Goal: Task Accomplishment & Management: Manage account settings

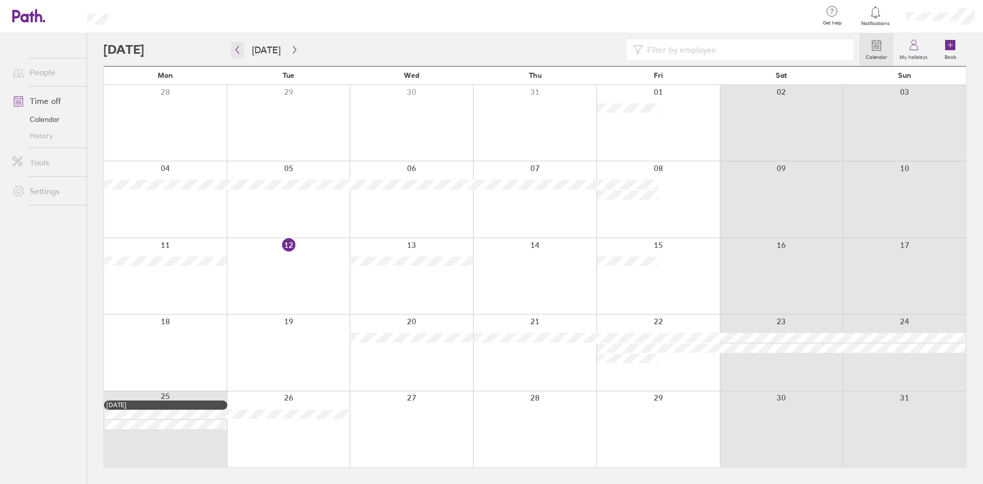
click at [237, 50] on icon "button" at bounding box center [237, 50] width 3 height 8
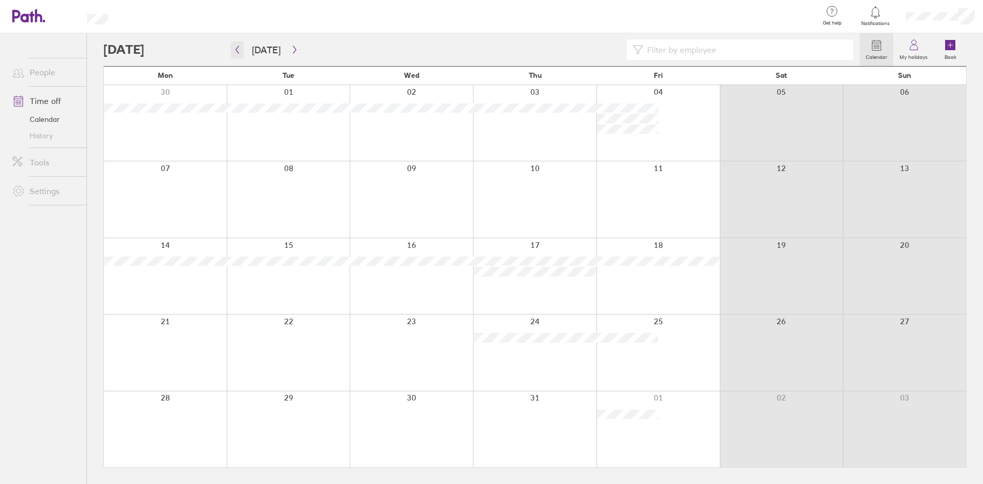
click at [240, 54] on button "button" at bounding box center [237, 49] width 13 height 17
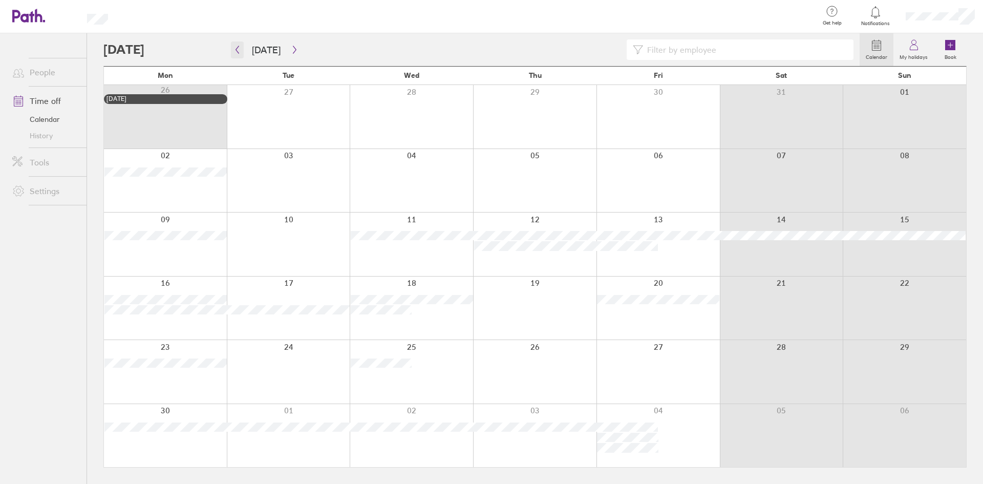
click at [238, 44] on button "button" at bounding box center [237, 49] width 13 height 17
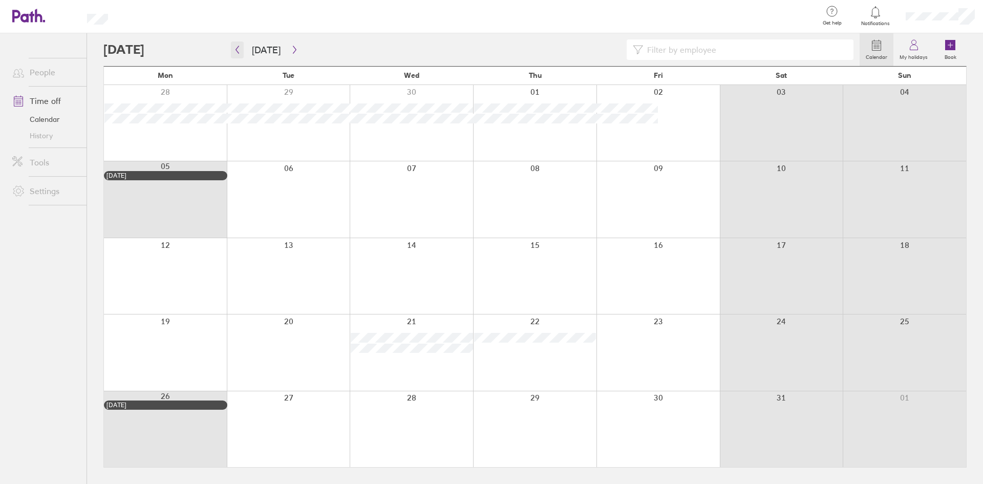
click at [238, 44] on button "button" at bounding box center [237, 49] width 13 height 17
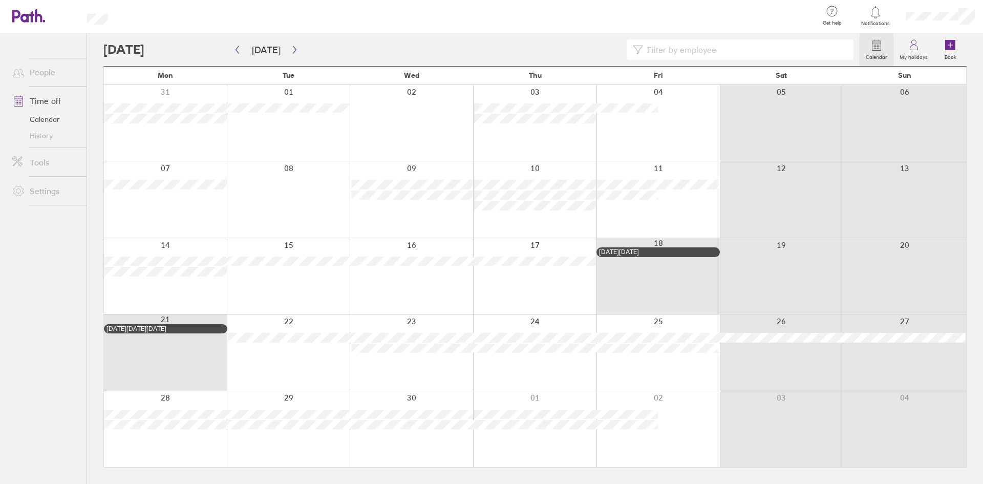
click at [753, 46] on input at bounding box center [745, 49] width 204 height 19
click at [579, 35] on div "Liam Calendar My holidays Book" at bounding box center [534, 49] width 863 height 33
click at [234, 50] on icon "button" at bounding box center [237, 50] width 8 height 8
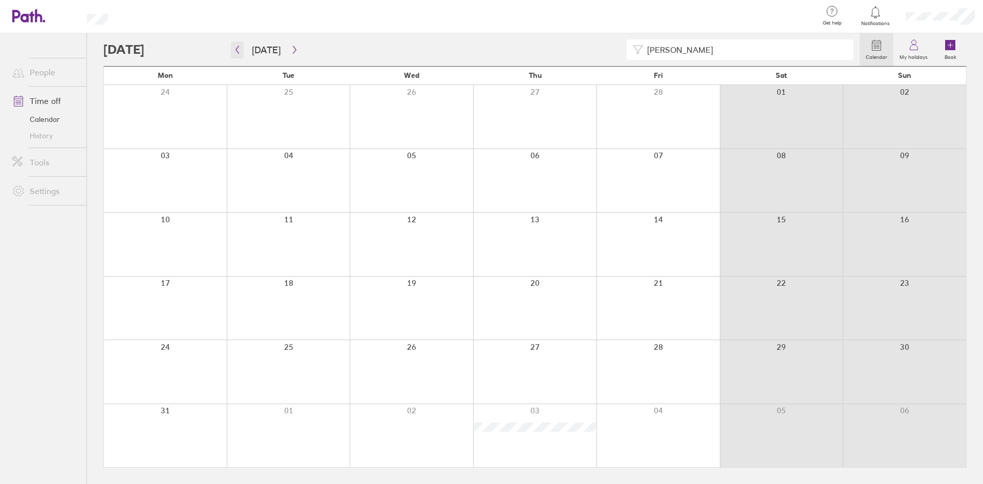
click at [234, 50] on icon "button" at bounding box center [237, 50] width 8 height 8
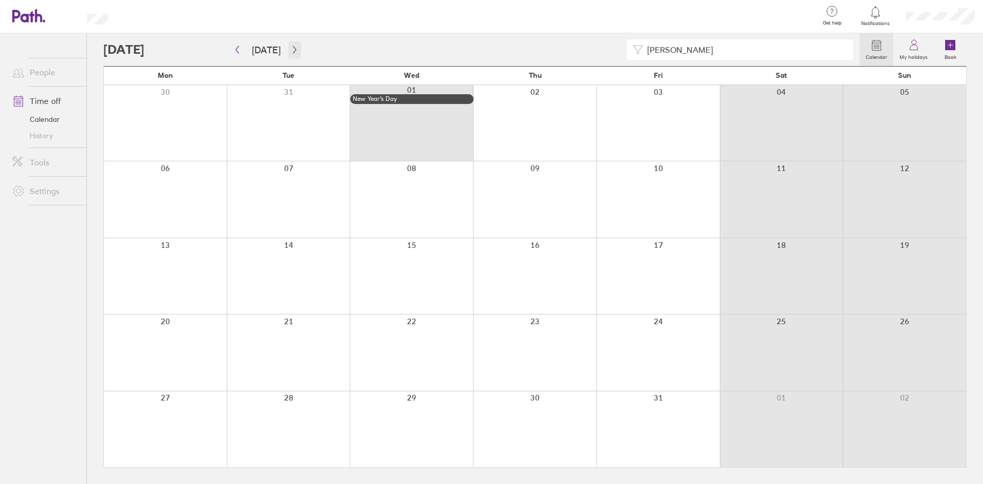
click at [291, 47] on icon "button" at bounding box center [295, 50] width 8 height 8
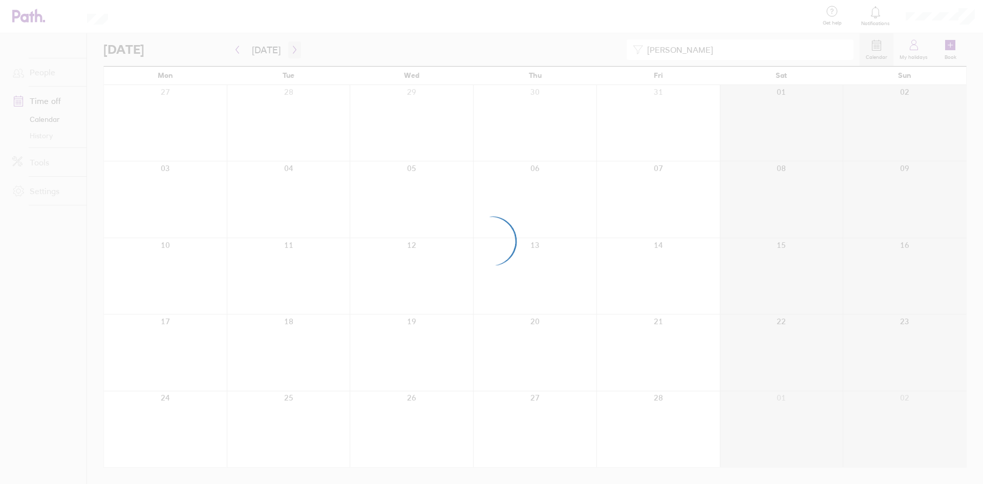
click at [287, 47] on div at bounding box center [491, 242] width 983 height 484
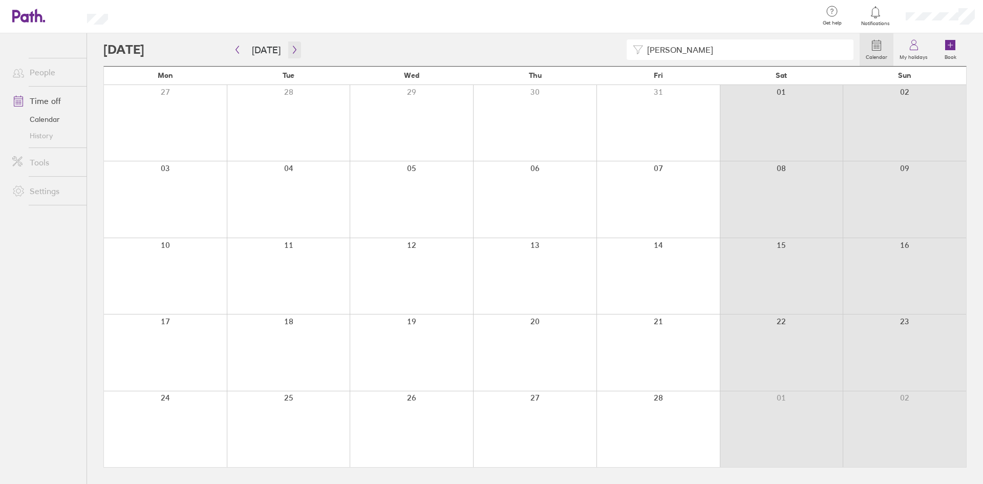
click at [292, 53] on icon "button" at bounding box center [295, 50] width 8 height 8
click at [291, 50] on icon "button" at bounding box center [295, 50] width 8 height 8
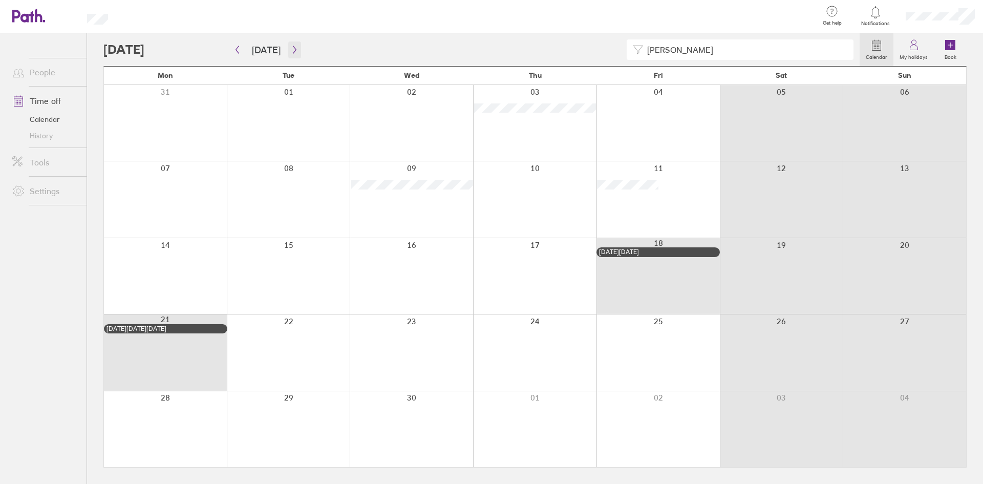
click at [293, 52] on icon "button" at bounding box center [294, 50] width 3 height 8
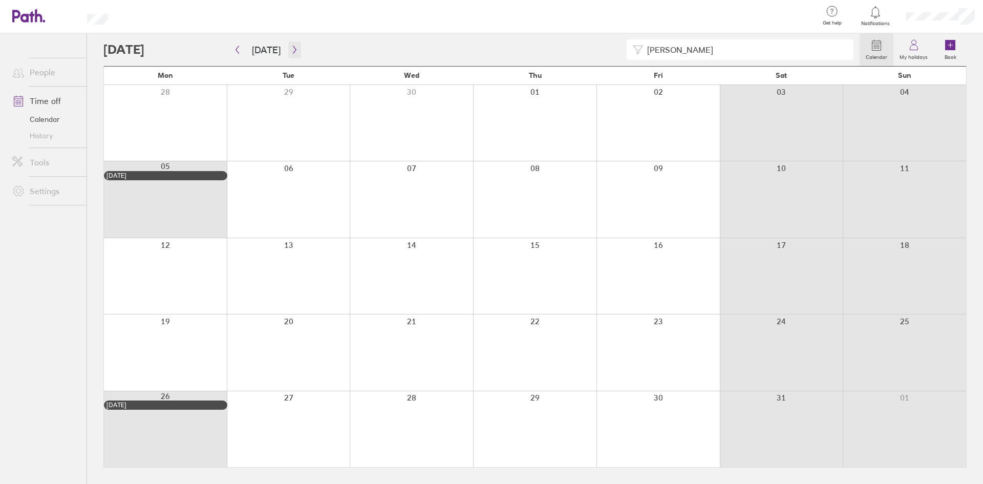
click at [293, 51] on icon "button" at bounding box center [295, 50] width 8 height 8
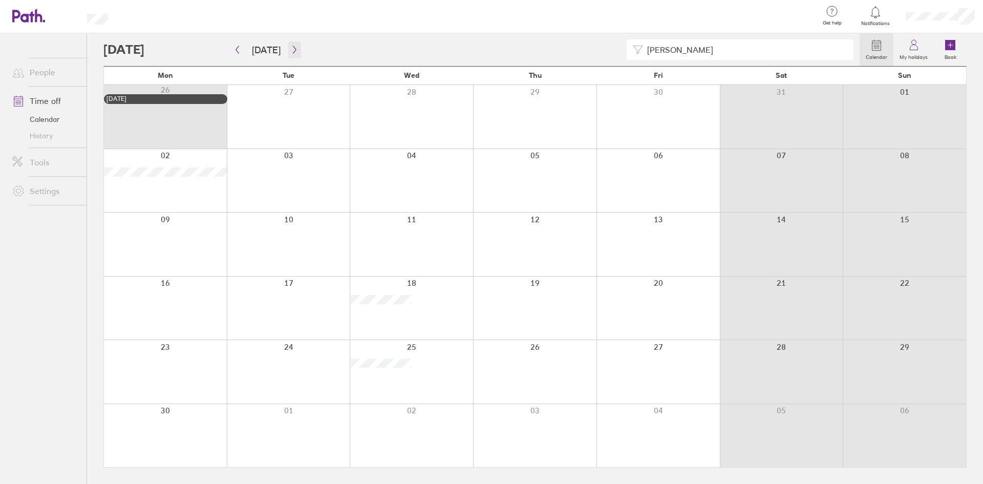
click at [293, 51] on icon "button" at bounding box center [294, 50] width 3 height 8
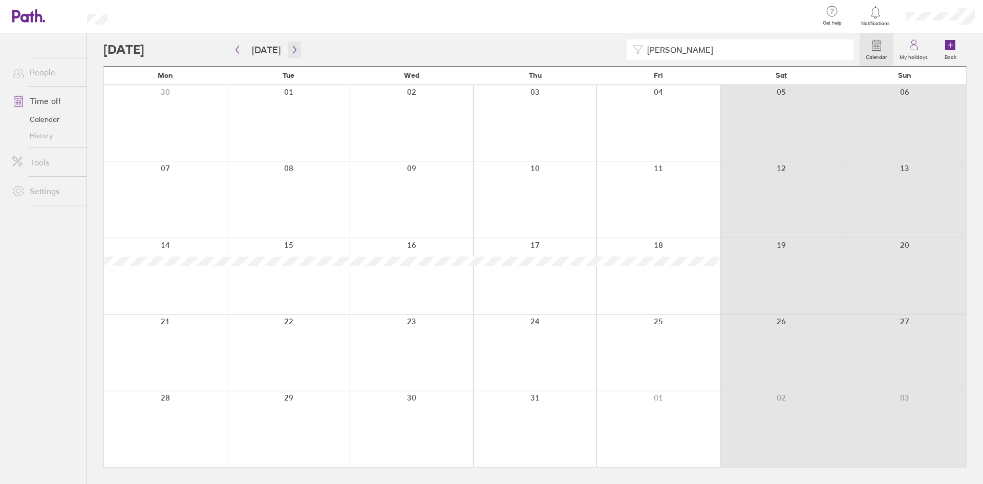
click at [291, 49] on icon "button" at bounding box center [295, 50] width 8 height 8
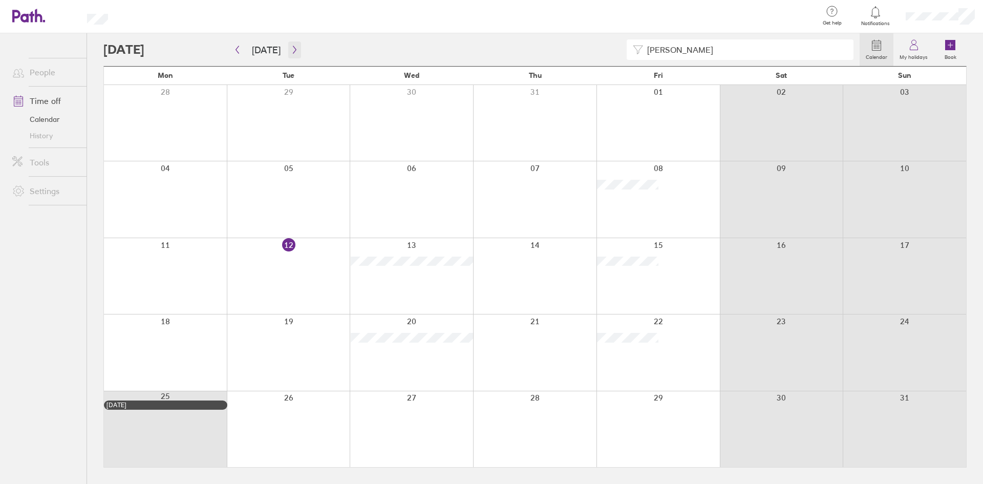
click at [293, 50] on icon "button" at bounding box center [294, 50] width 3 height 8
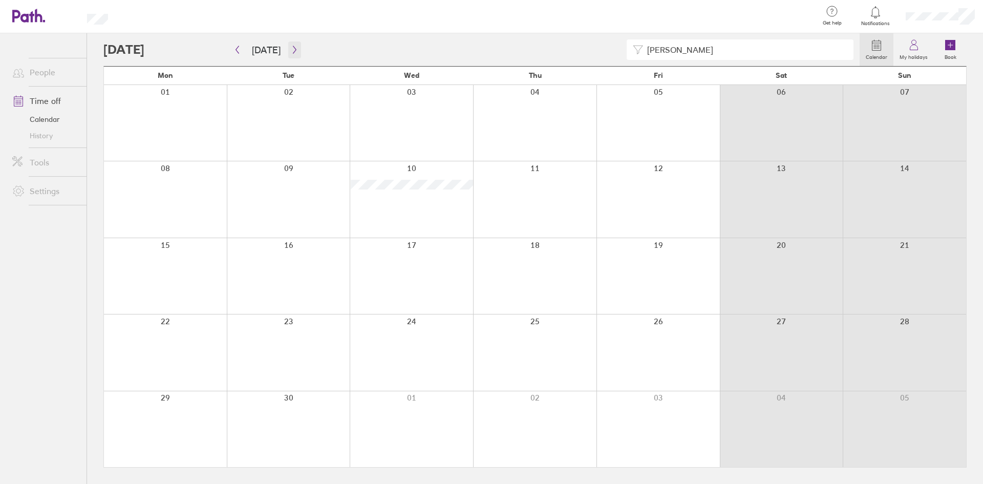
click at [293, 46] on icon "button" at bounding box center [295, 50] width 8 height 8
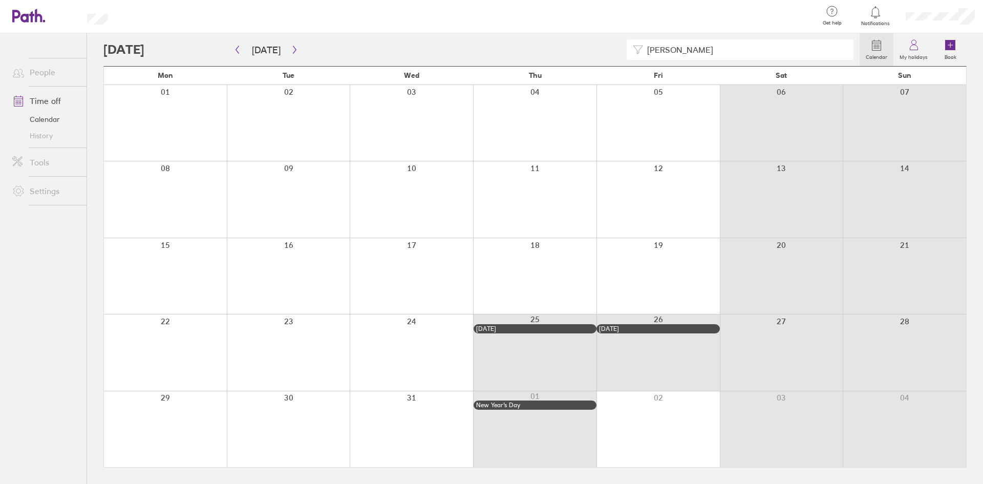
click at [681, 55] on input "[PERSON_NAME]" at bounding box center [745, 49] width 204 height 19
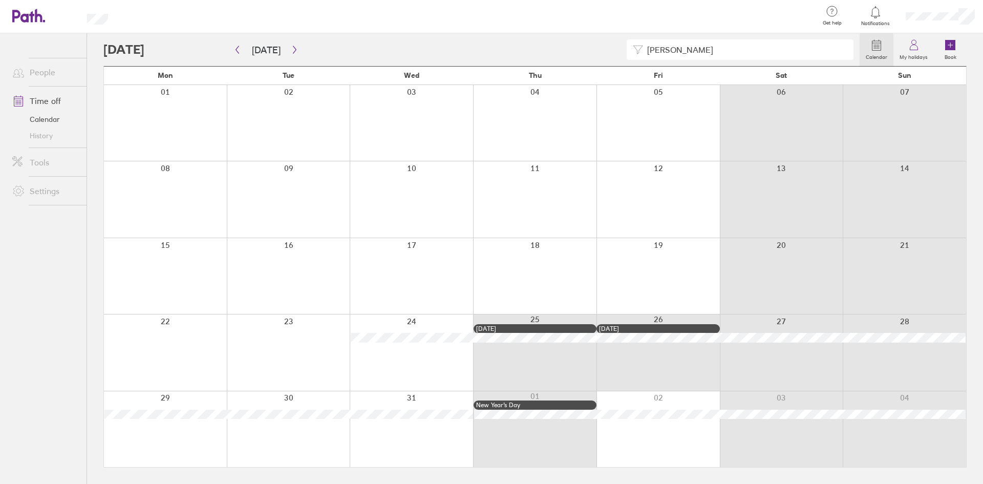
type input "[PERSON_NAME]"
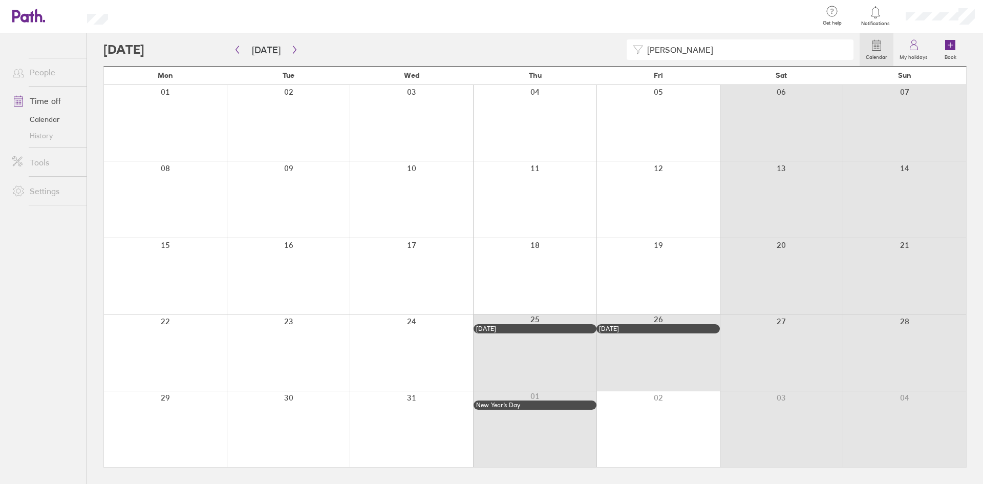
click at [679, 50] on input "[PERSON_NAME]" at bounding box center [745, 49] width 204 height 19
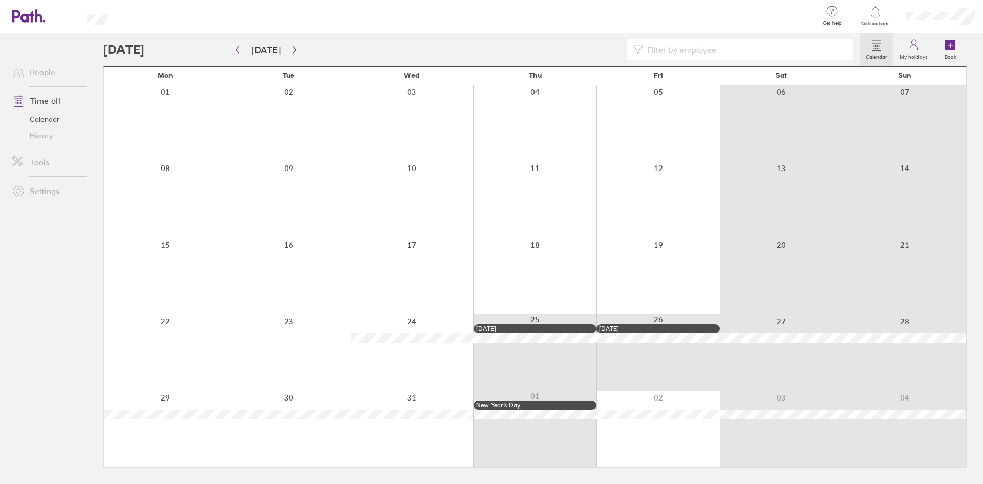
click at [614, 420] on div at bounding box center [658, 429] width 123 height 76
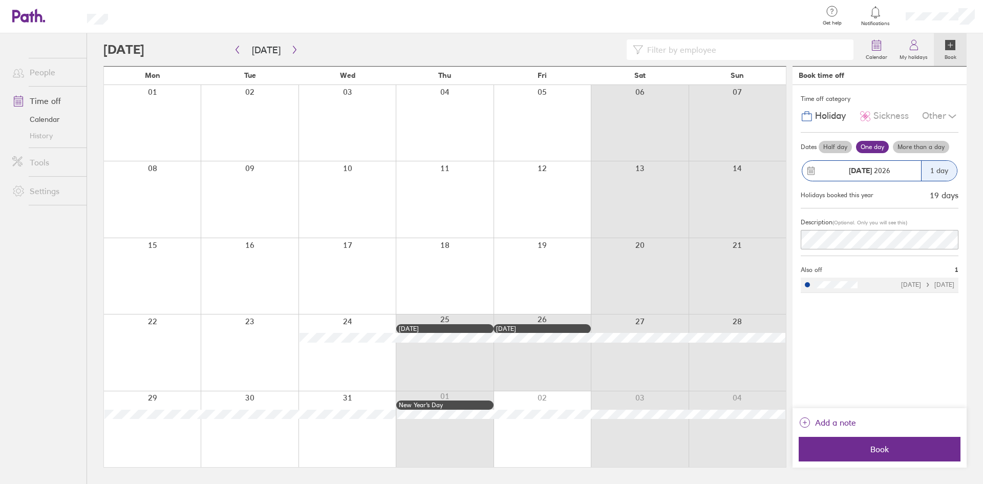
click at [767, 51] on input at bounding box center [745, 49] width 204 height 19
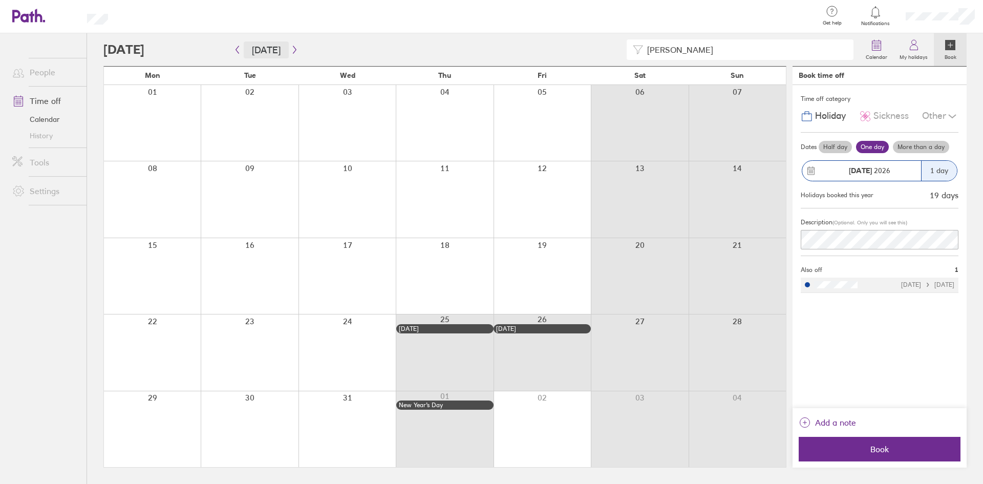
type input "[PERSON_NAME]"
click at [260, 48] on button "[DATE]" at bounding box center [266, 49] width 45 height 17
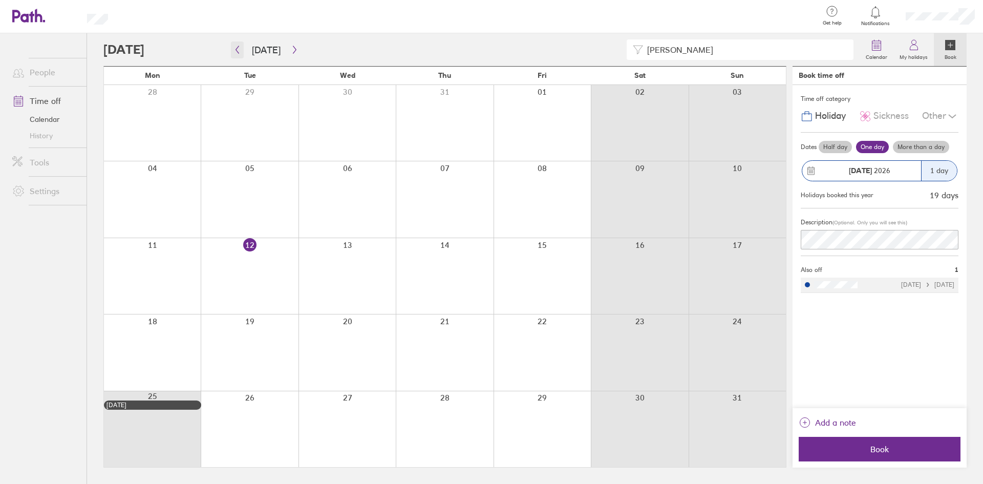
click at [242, 53] on button "button" at bounding box center [237, 49] width 13 height 17
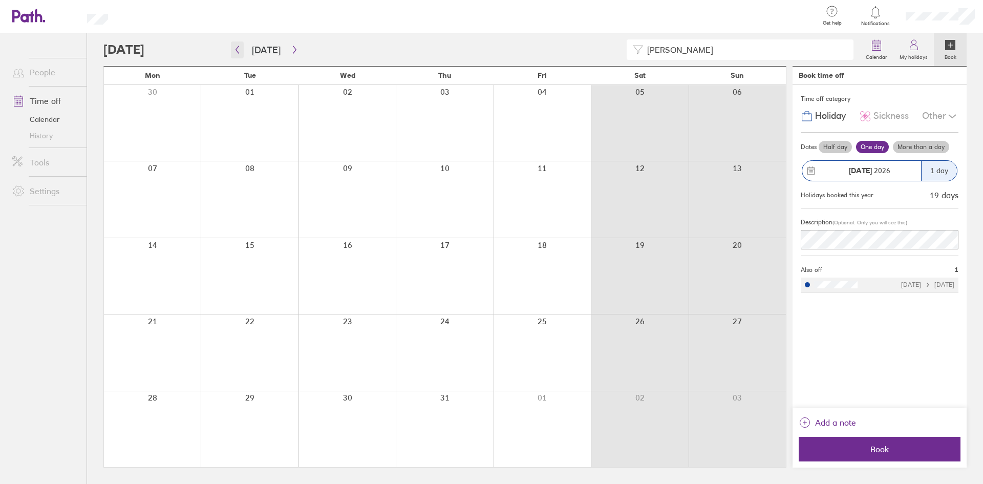
click at [242, 52] on button "button" at bounding box center [237, 49] width 13 height 17
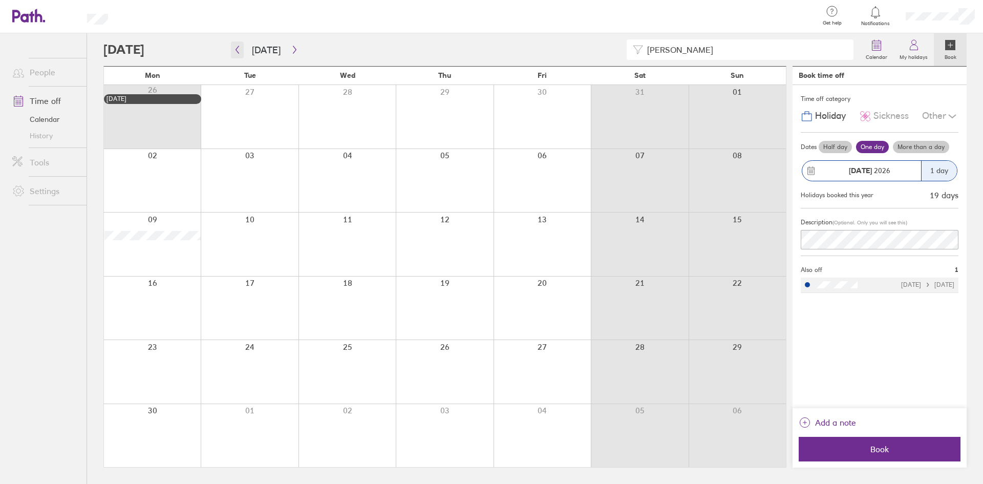
click at [242, 52] on button "button" at bounding box center [237, 49] width 13 height 17
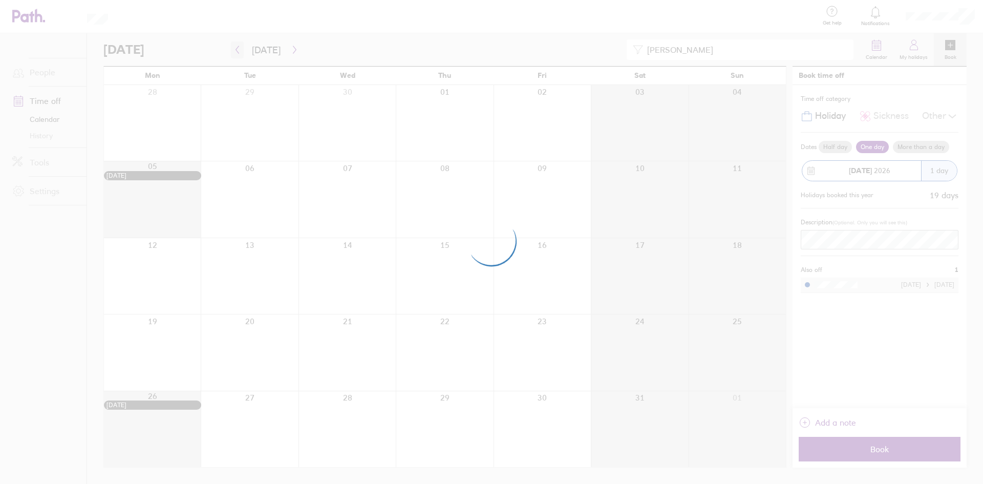
click at [242, 52] on div at bounding box center [491, 242] width 983 height 484
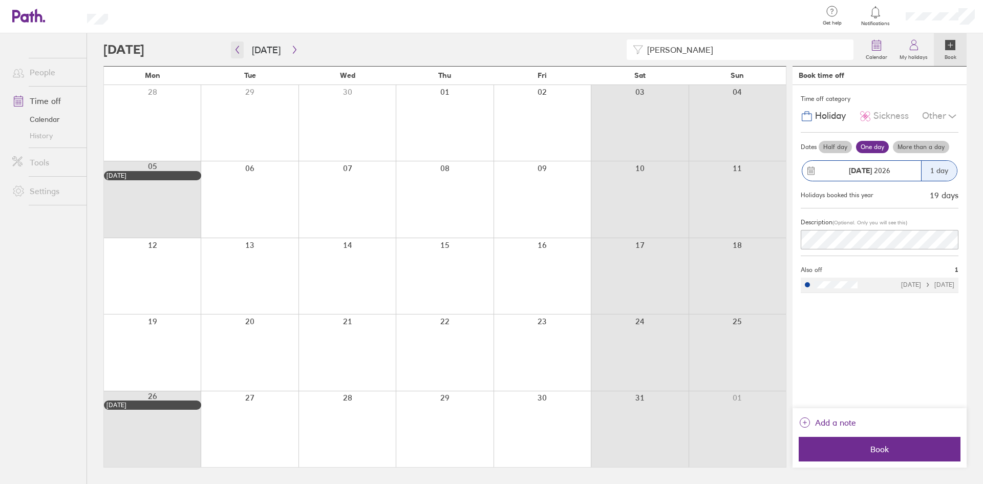
click at [242, 52] on button "button" at bounding box center [237, 49] width 13 height 17
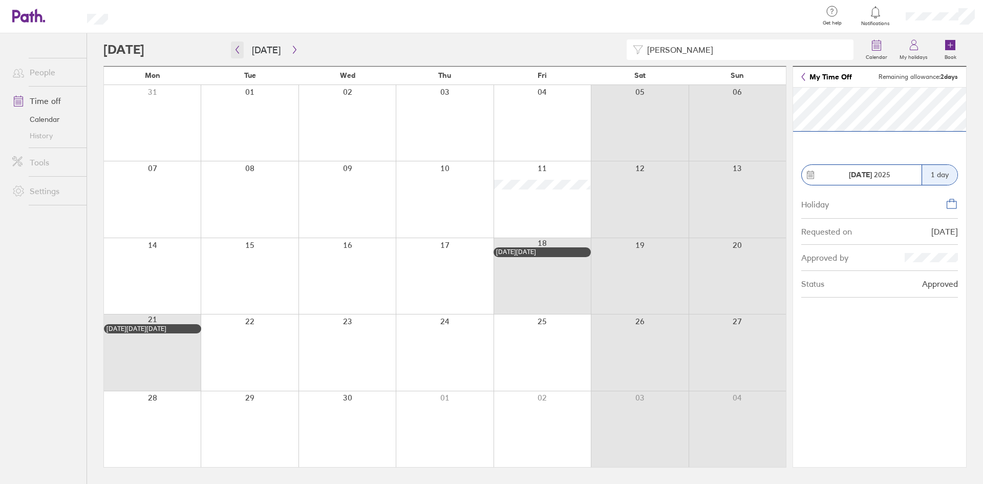
click at [240, 44] on button "button" at bounding box center [237, 49] width 13 height 17
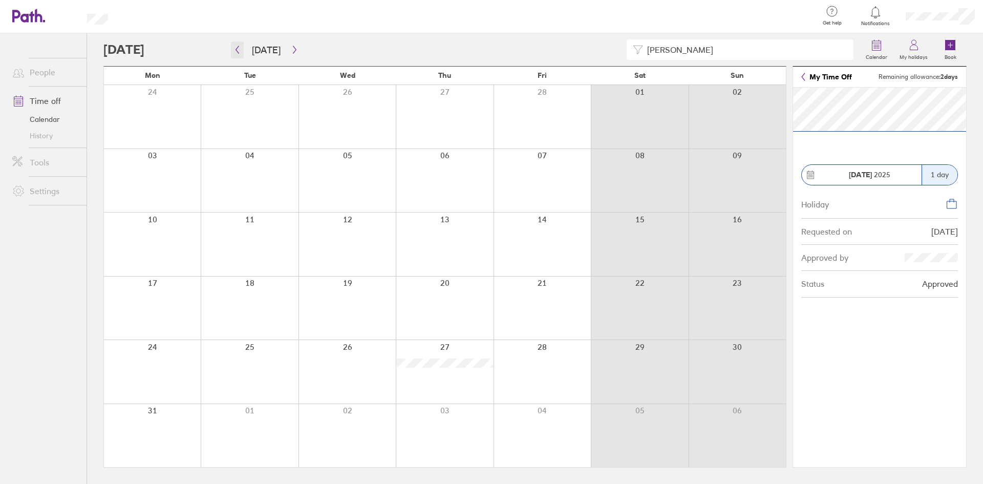
click at [232, 50] on button "button" at bounding box center [237, 49] width 13 height 17
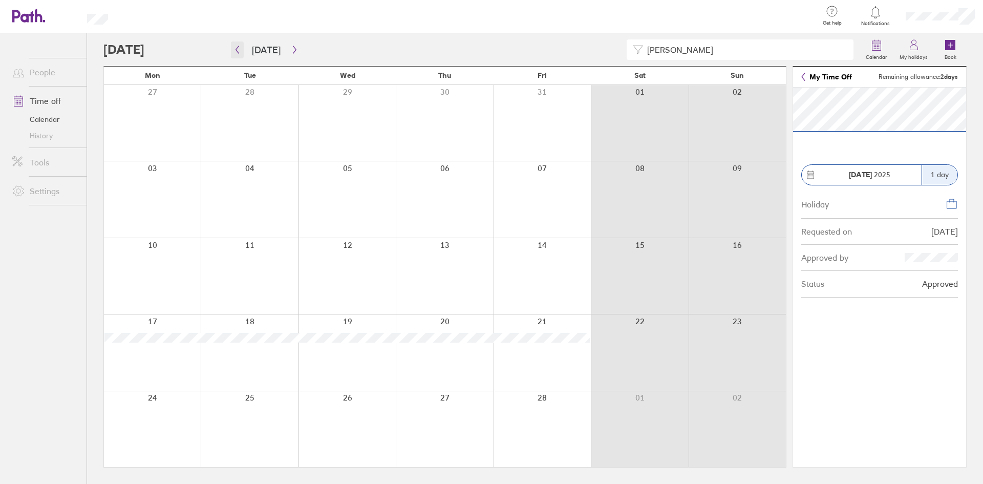
click at [236, 47] on icon "button" at bounding box center [237, 50] width 8 height 8
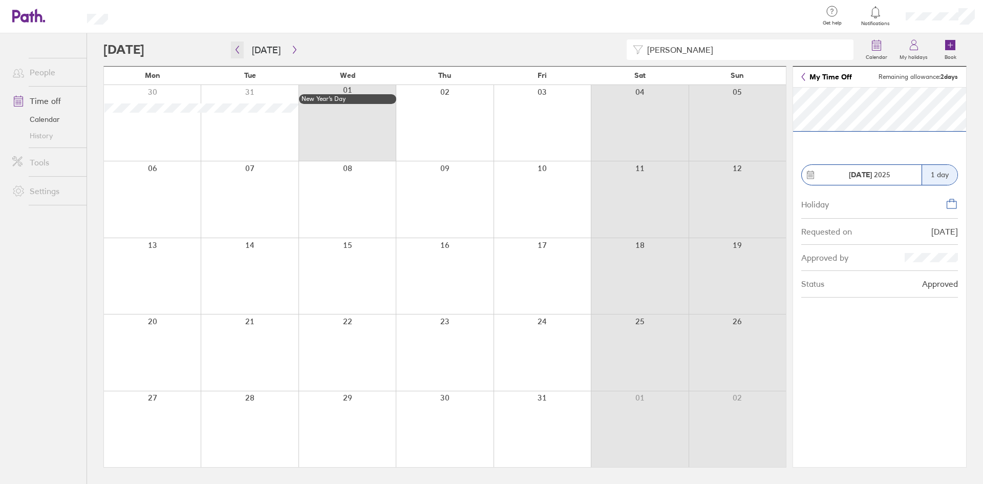
click at [237, 45] on button "button" at bounding box center [237, 49] width 13 height 17
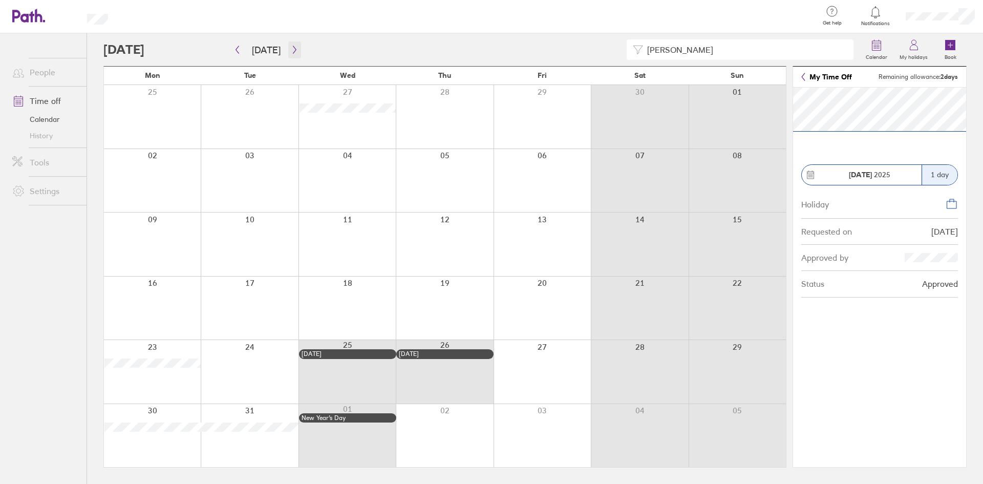
click at [291, 49] on icon "button" at bounding box center [295, 50] width 8 height 8
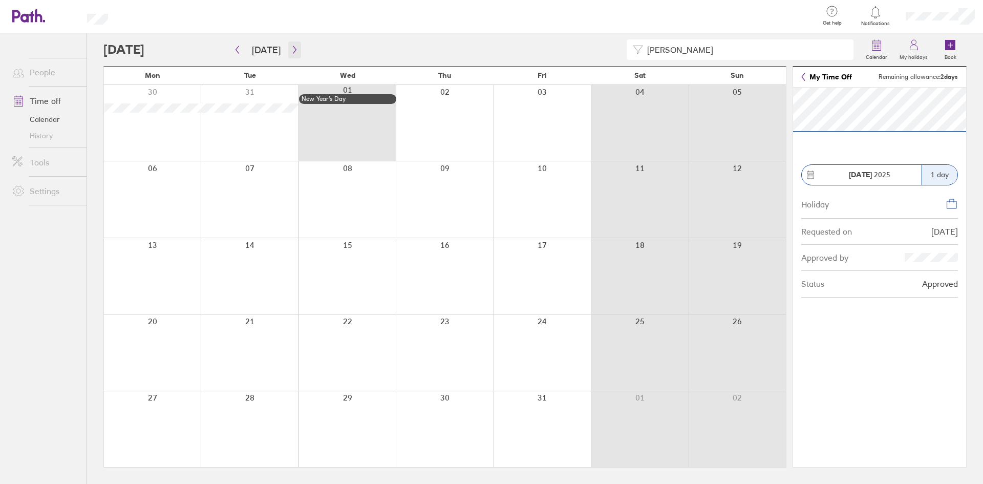
click at [291, 49] on icon "button" at bounding box center [295, 50] width 8 height 8
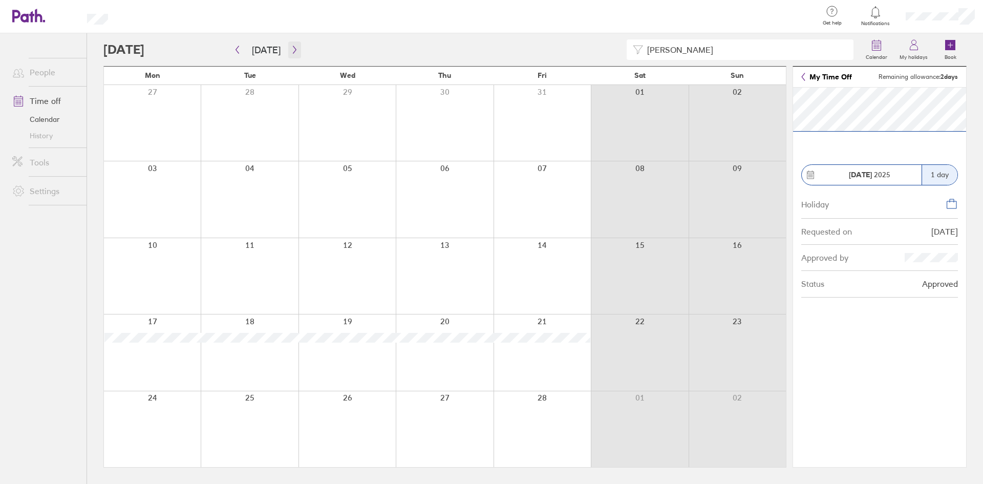
click at [293, 48] on icon "button" at bounding box center [294, 50] width 3 height 8
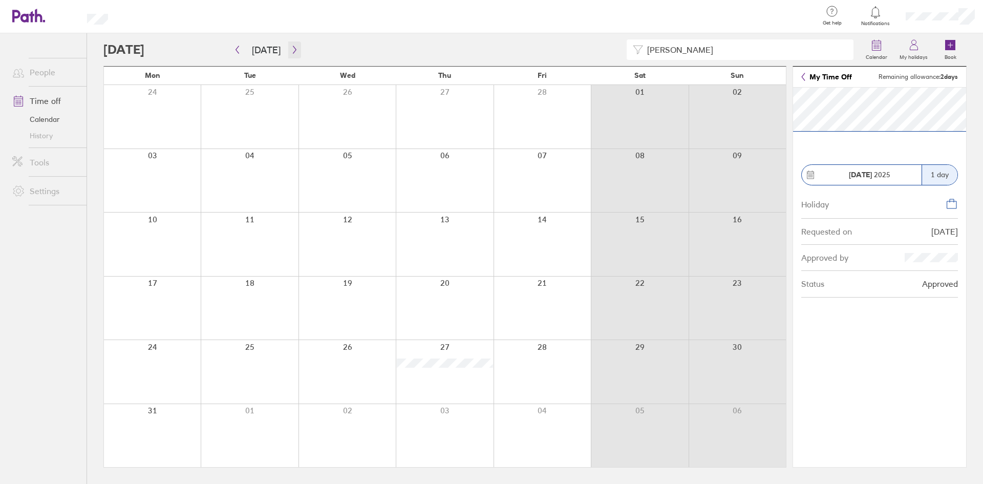
click at [293, 53] on icon "button" at bounding box center [295, 50] width 8 height 8
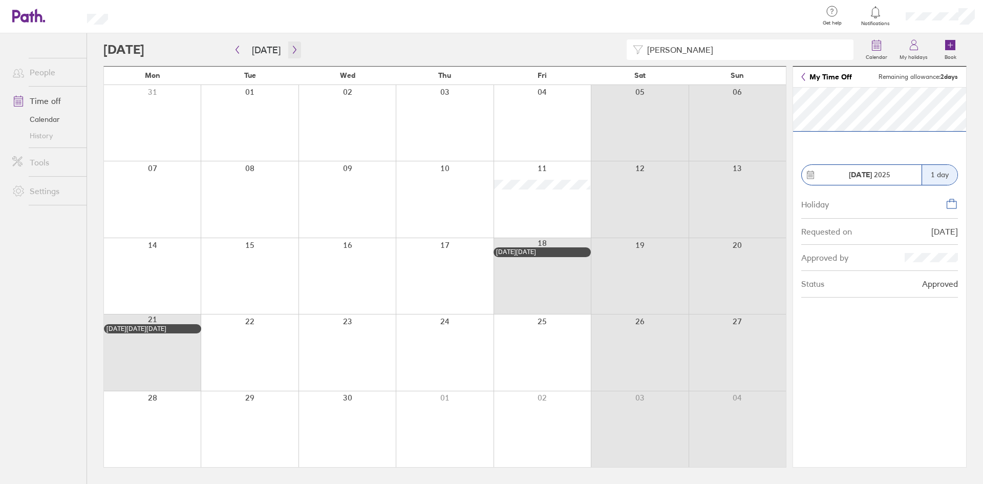
click at [293, 52] on icon "button" at bounding box center [295, 50] width 8 height 8
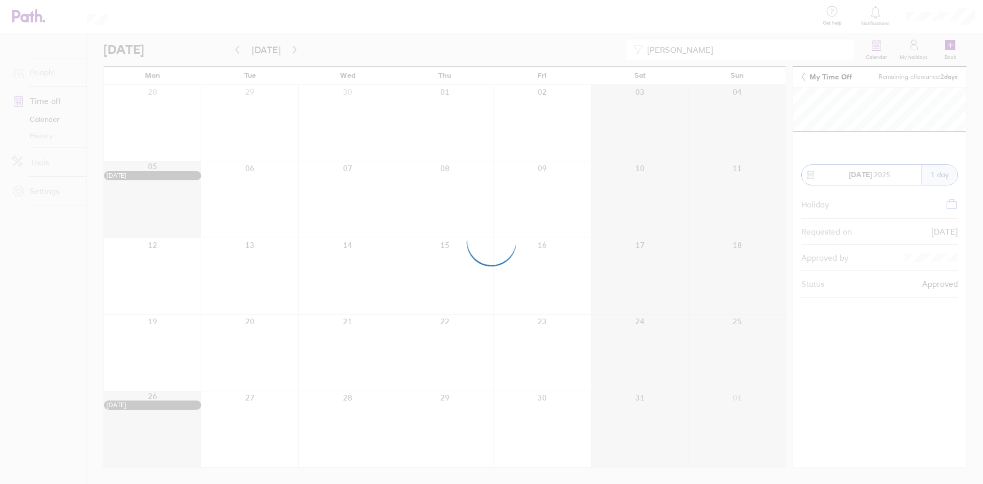
click at [293, 52] on div at bounding box center [491, 242] width 983 height 484
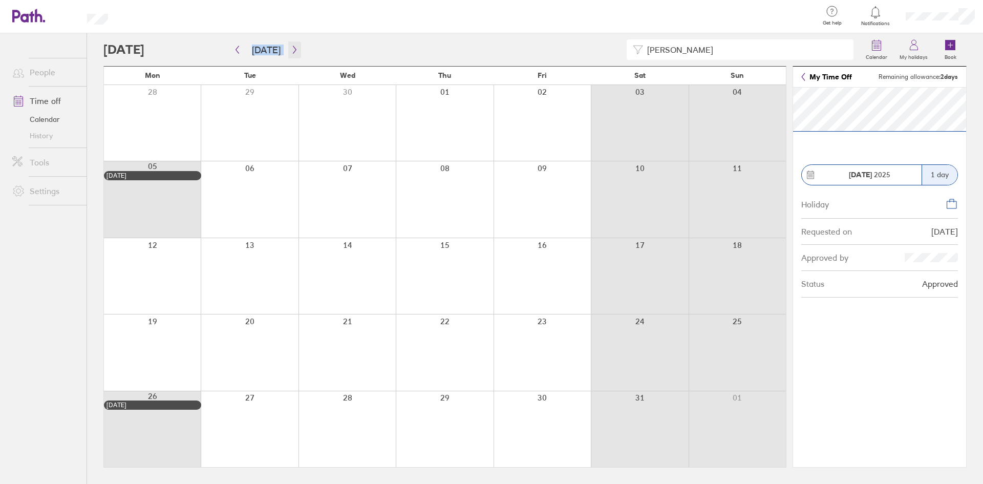
click at [293, 52] on icon "button" at bounding box center [295, 50] width 8 height 8
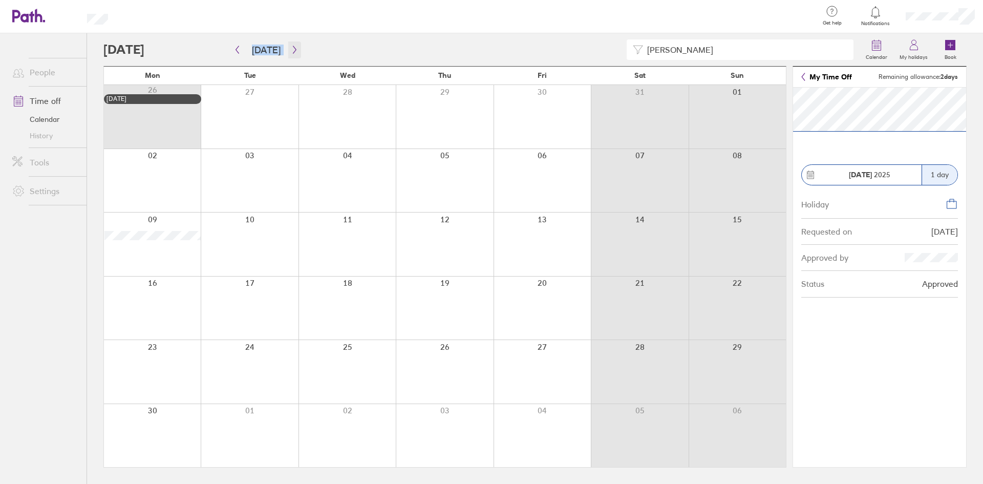
click at [293, 52] on icon "button" at bounding box center [294, 50] width 3 height 8
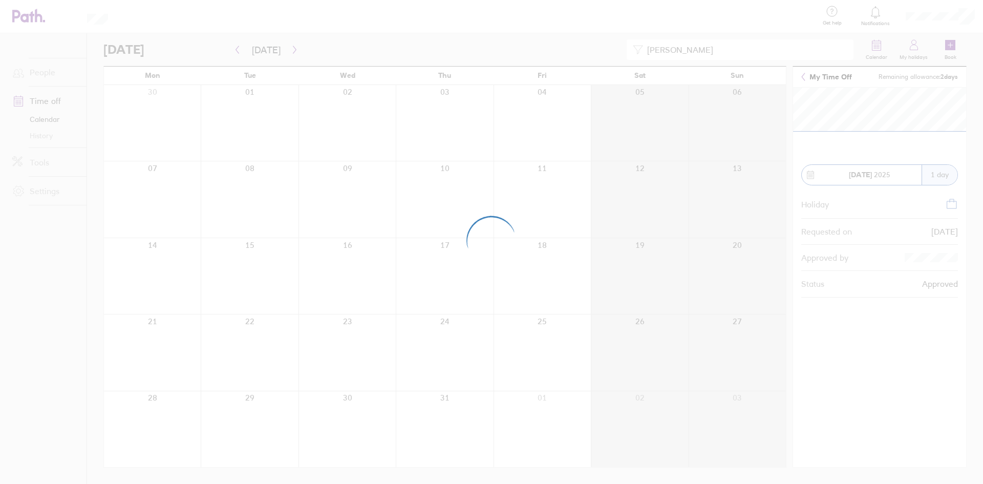
click at [291, 52] on div at bounding box center [491, 242] width 983 height 484
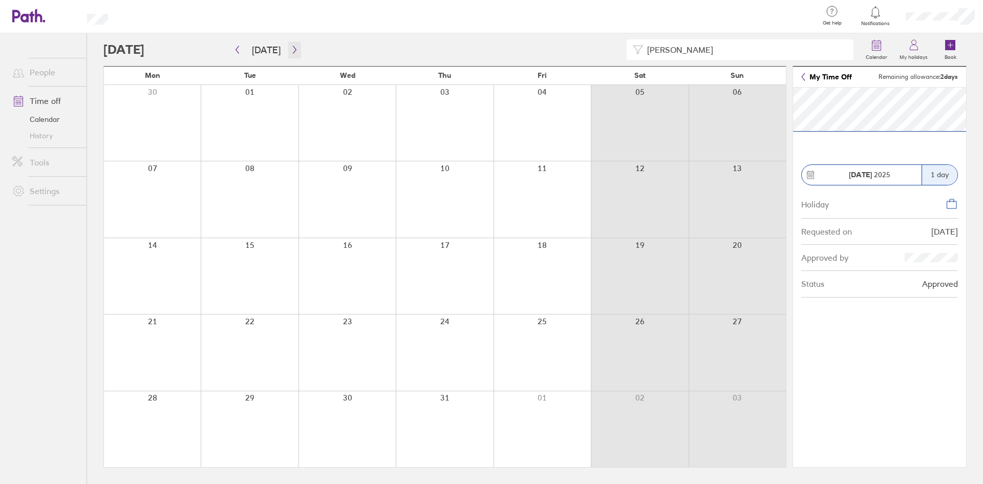
click at [293, 52] on icon "button" at bounding box center [294, 50] width 3 height 8
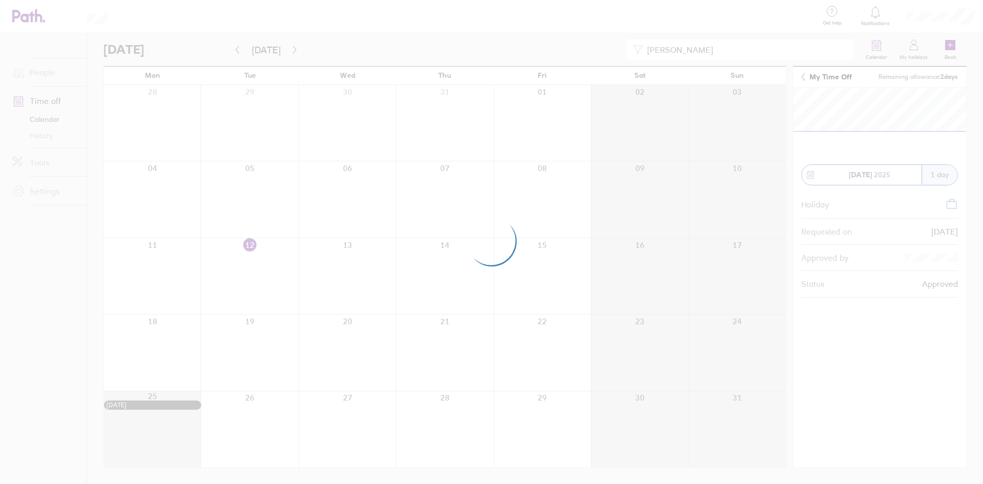
click at [291, 52] on div at bounding box center [491, 242] width 983 height 484
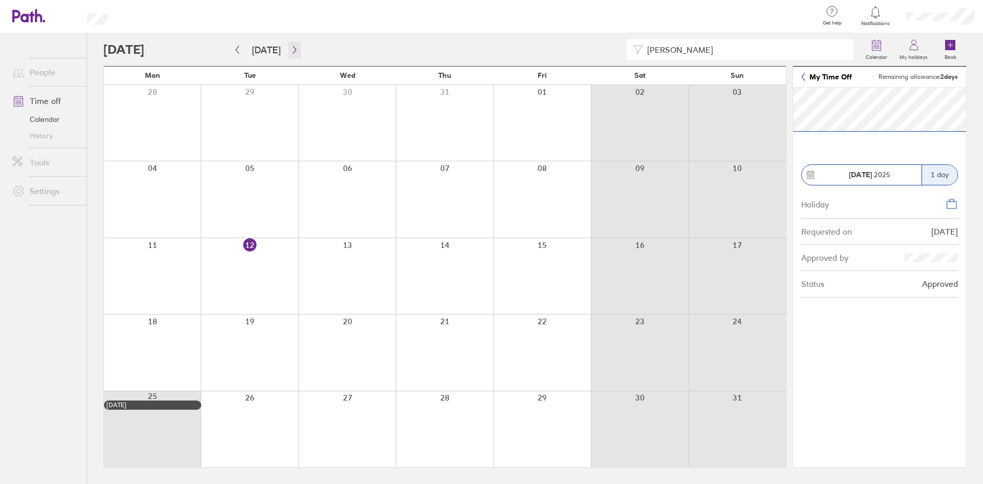
click at [293, 52] on icon "button" at bounding box center [294, 50] width 3 height 8
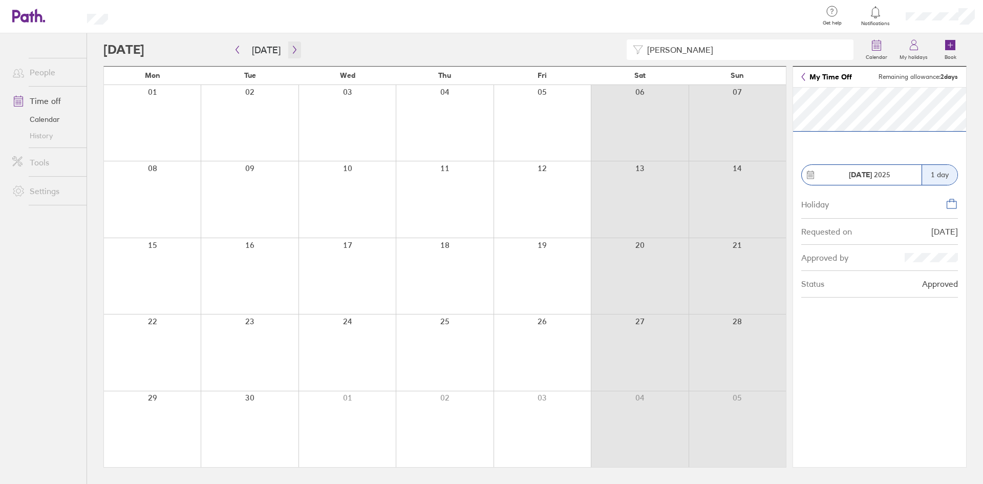
click at [293, 52] on icon "button" at bounding box center [294, 50] width 3 height 8
click at [923, 42] on link "My holidays" at bounding box center [914, 49] width 40 height 33
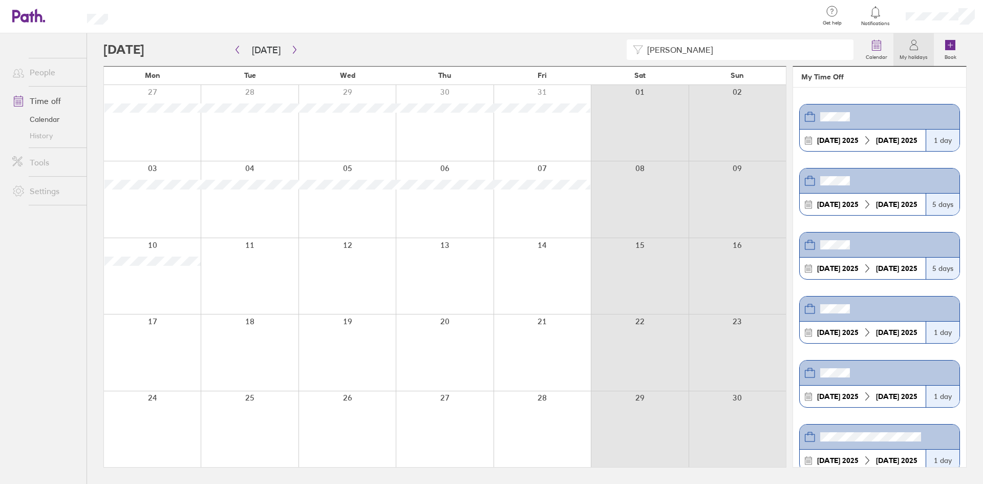
click at [918, 55] on label "My holidays" at bounding box center [914, 55] width 40 height 9
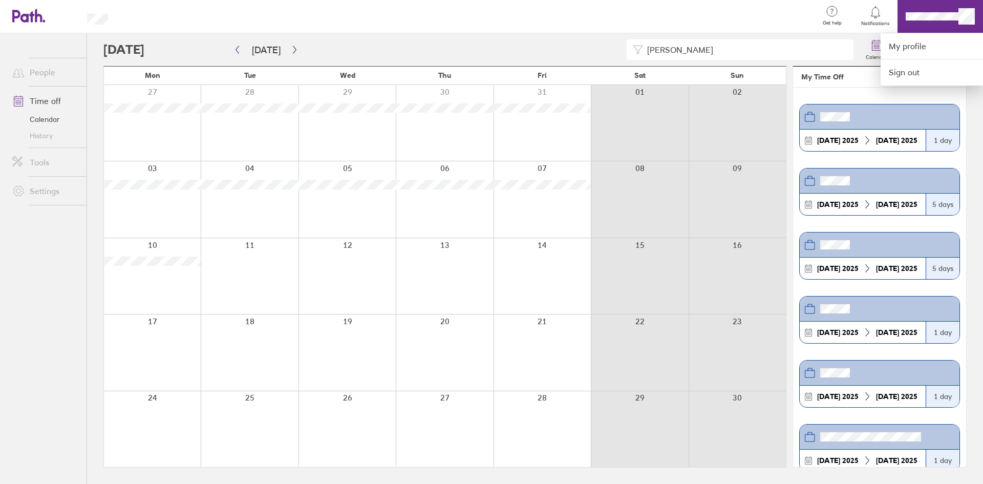
click at [778, 22] on div at bounding box center [467, 16] width 686 height 33
click at [942, 49] on link "My profile" at bounding box center [932, 46] width 102 height 26
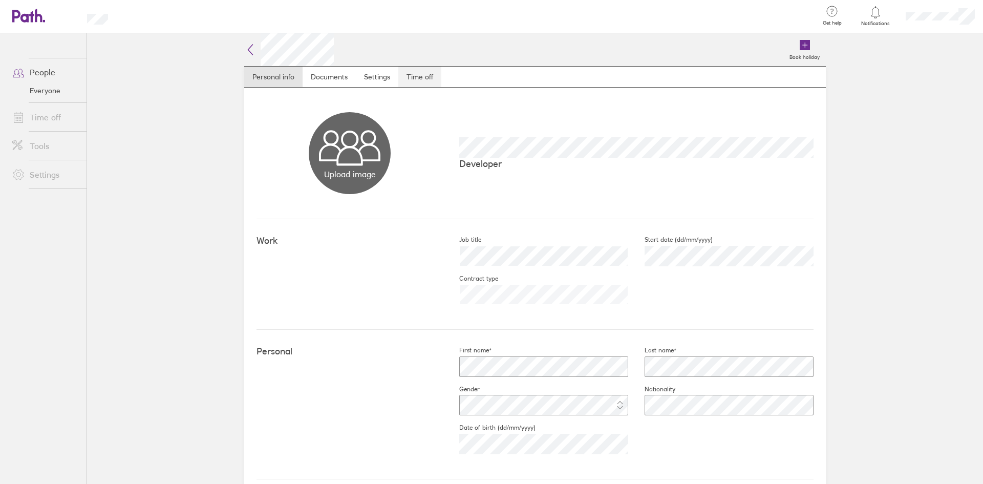
click at [423, 79] on link "Time off" at bounding box center [419, 77] width 43 height 20
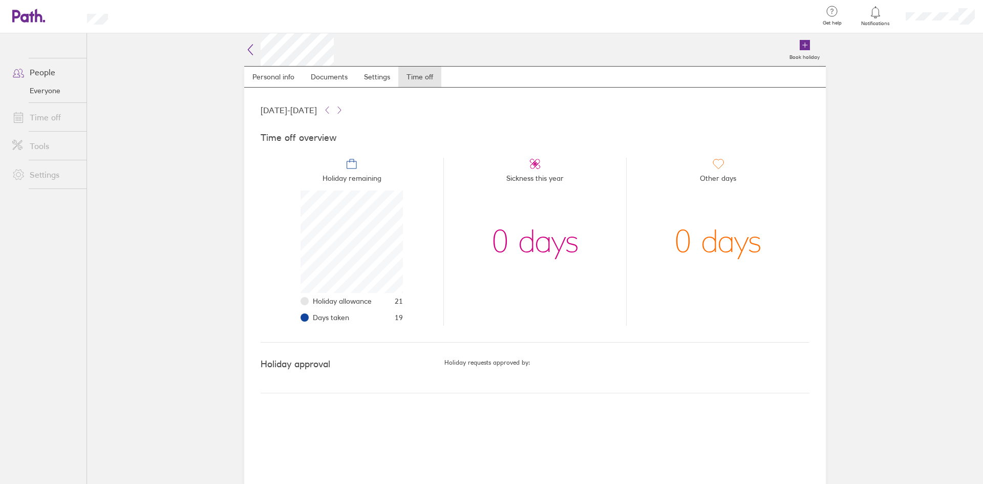
scroll to position [102, 102]
drag, startPoint x: 396, startPoint y: 299, endPoint x: 448, endPoint y: 299, distance: 51.7
click at [448, 299] on ul "Holiday remaining Holiday allowance 21 Days taken 19 Sickness this year 0 days …" at bounding box center [535, 238] width 549 height 176
click at [453, 300] on li "Sickness this year 0 days" at bounding box center [534, 242] width 183 height 168
click at [47, 77] on link "People" at bounding box center [45, 72] width 82 height 20
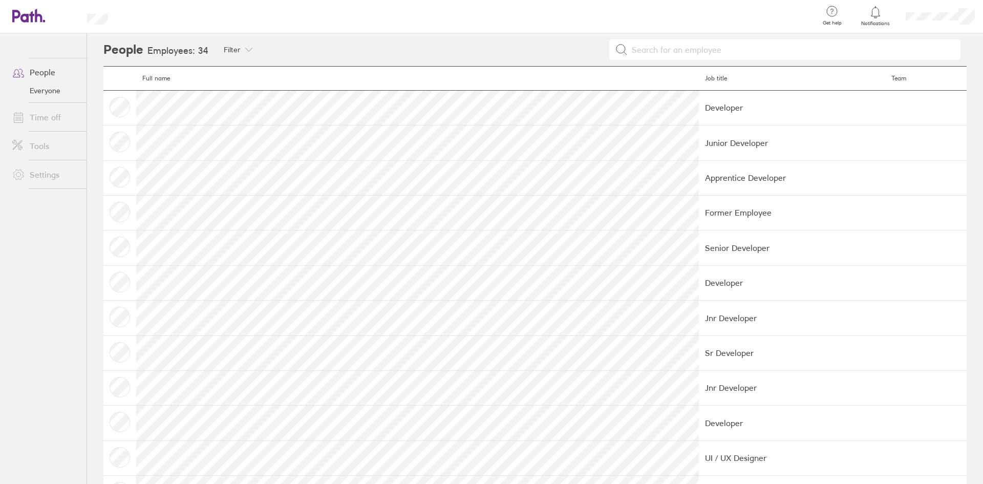
click at [20, 129] on li "Time off" at bounding box center [43, 117] width 87 height 29
click at [30, 123] on link "Time off" at bounding box center [45, 117] width 82 height 20
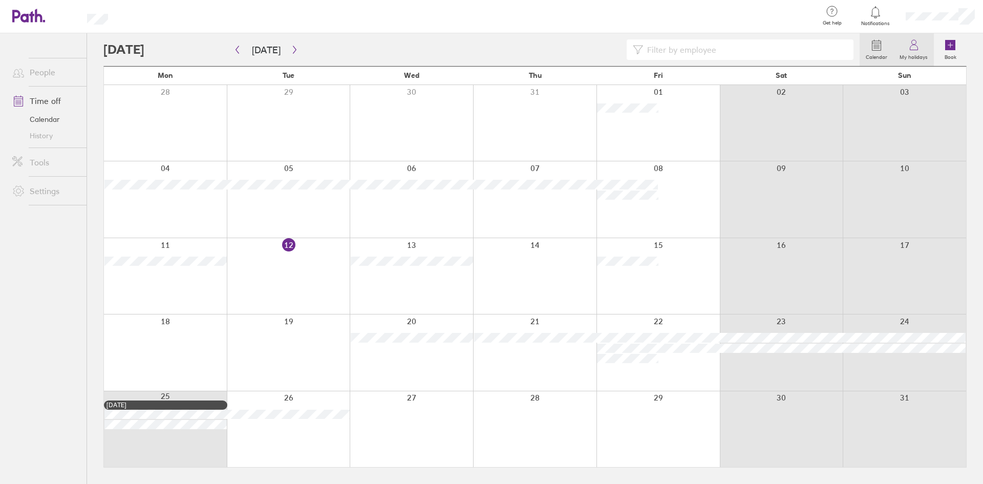
click at [907, 40] on link "My holidays" at bounding box center [914, 49] width 40 height 33
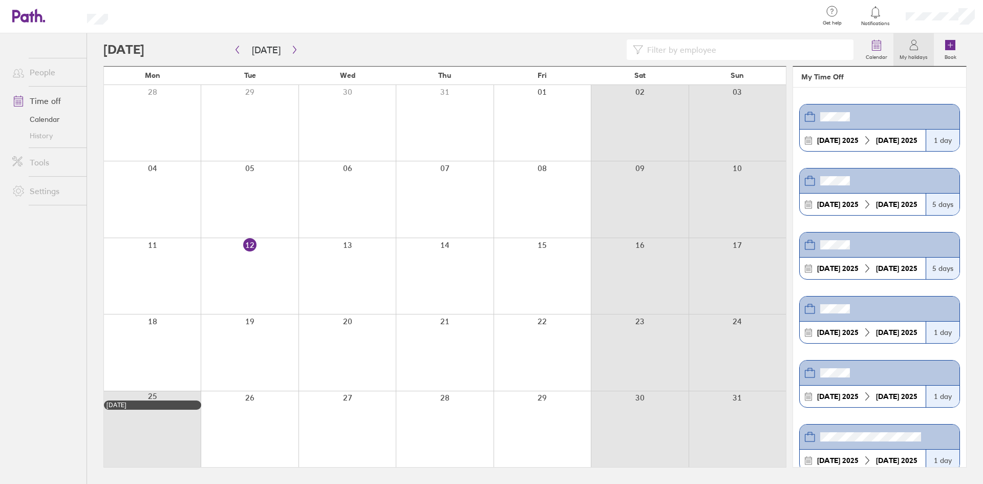
click at [842, 124] on header at bounding box center [880, 116] width 160 height 25
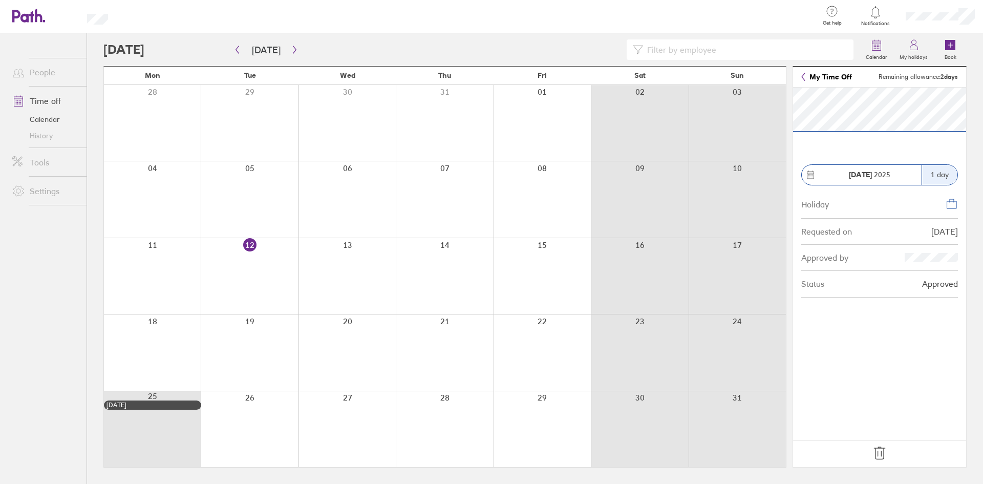
click at [885, 147] on section "[DATE] 1 day Holiday Requested on [DATE] Approved by Status Approved" at bounding box center [879, 264] width 173 height 353
click at [806, 73] on link "My Time Off" at bounding box center [826, 77] width 51 height 8
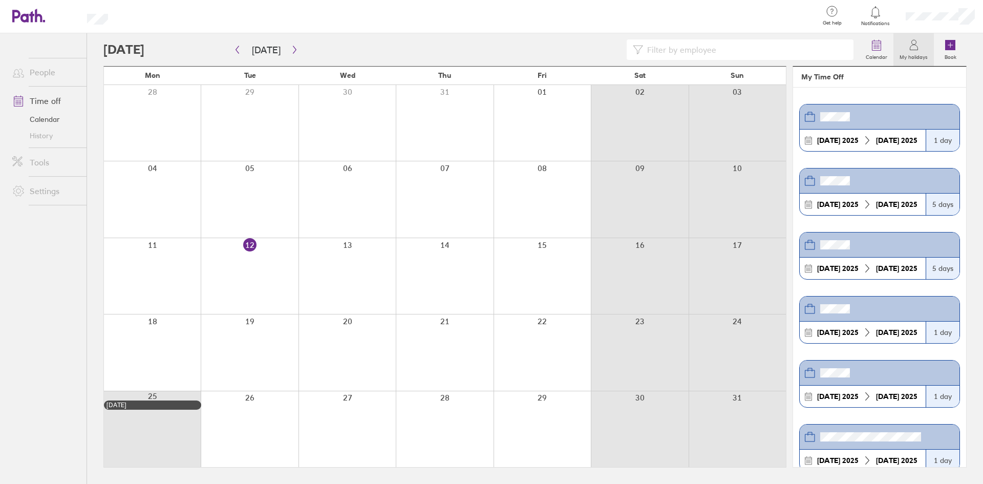
click at [852, 183] on header at bounding box center [880, 180] width 160 height 25
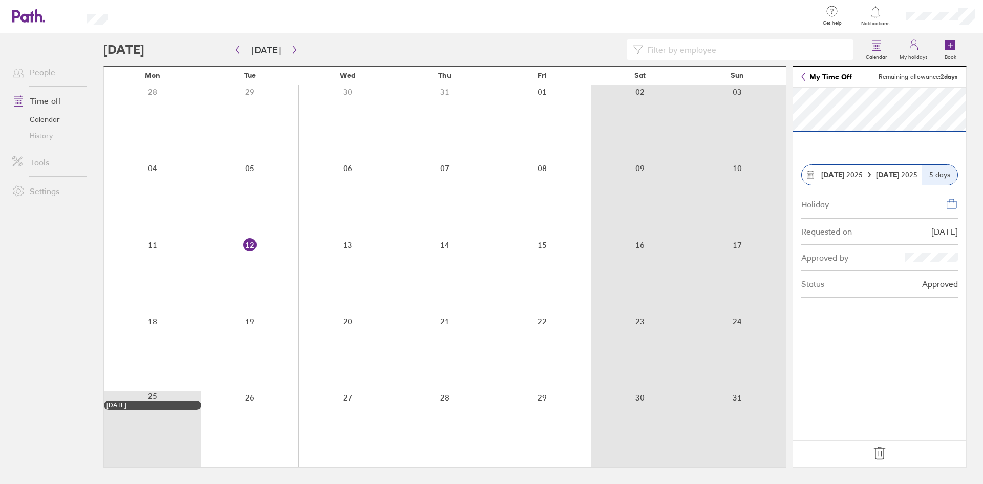
click at [938, 172] on div "5 days" at bounding box center [940, 175] width 36 height 20
click at [947, 194] on div "Holiday" at bounding box center [879, 203] width 157 height 29
click at [947, 198] on icon at bounding box center [952, 204] width 12 height 12
click at [809, 73] on link "My Time Off" at bounding box center [826, 77] width 51 height 8
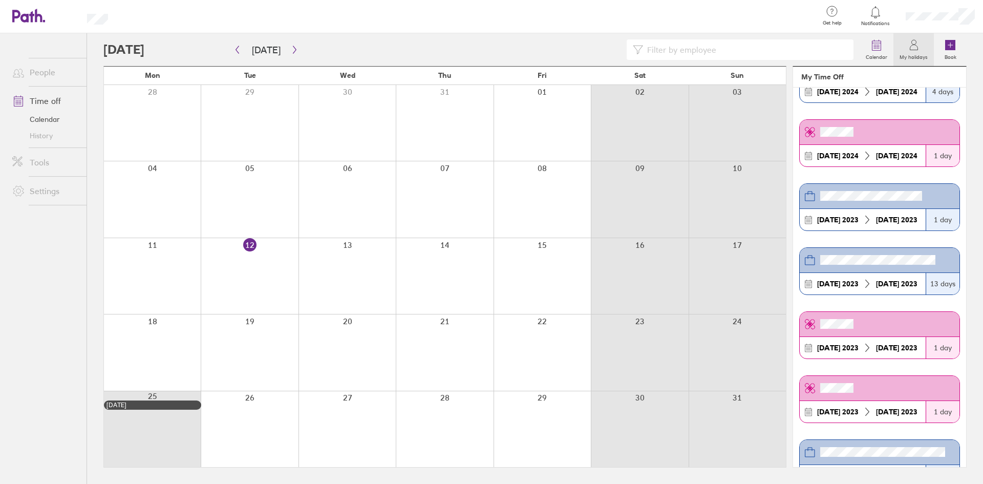
scroll to position [1007, 0]
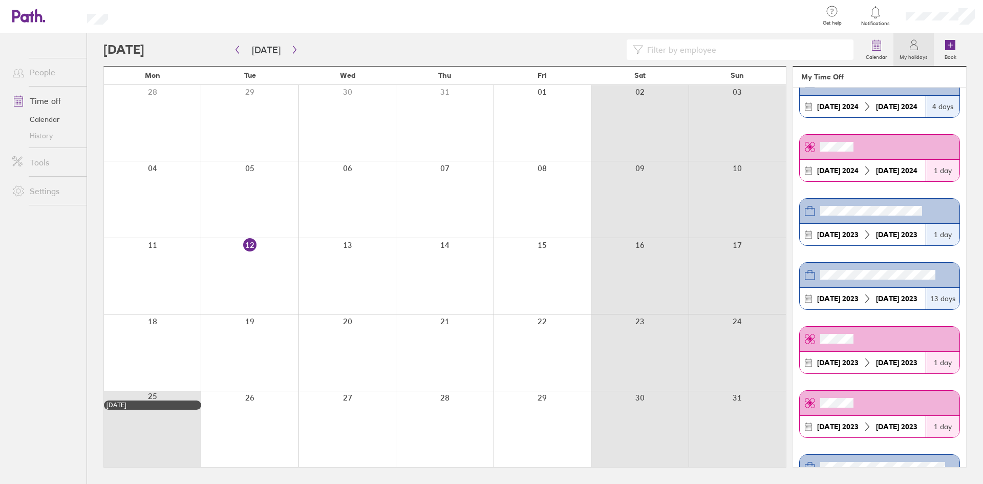
click at [864, 414] on header at bounding box center [880, 403] width 160 height 25
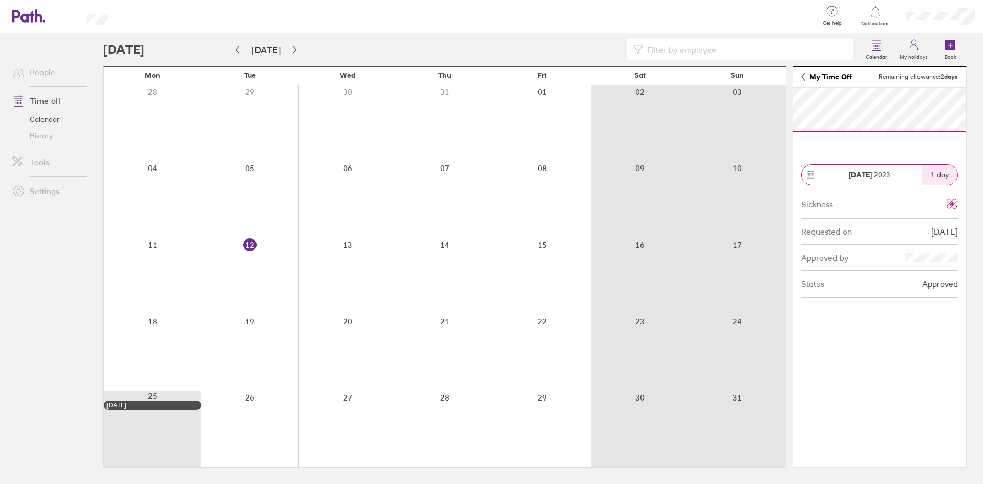
click at [802, 76] on icon at bounding box center [803, 77] width 4 height 8
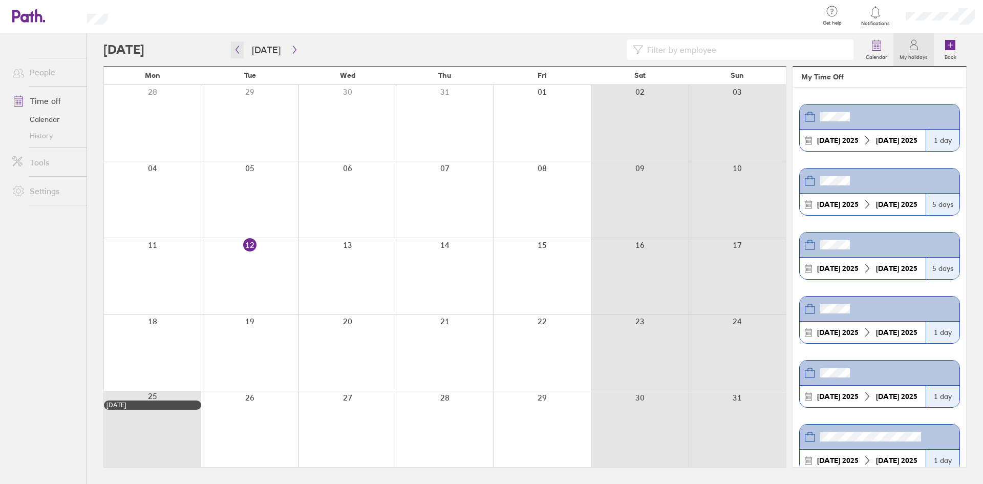
drag, startPoint x: 243, startPoint y: 53, endPoint x: 326, endPoint y: 63, distance: 83.5
click at [326, 63] on div "Calendar My holidays Book [DATE] [DATE] Mon Tue Wed Thu Fri Sat Sun 28 29 30 31…" at bounding box center [535, 258] width 896 height 451
click at [288, 54] on button "button" at bounding box center [294, 49] width 13 height 17
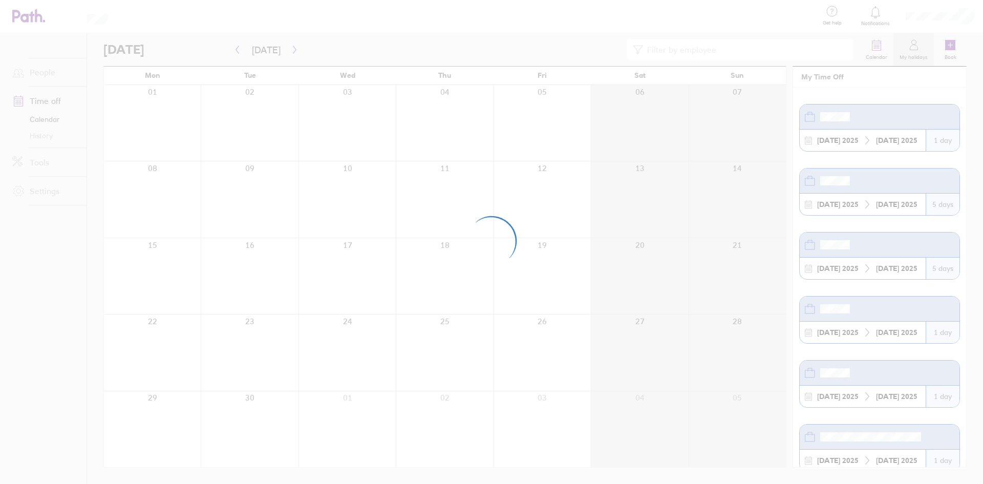
click at [289, 52] on div at bounding box center [491, 242] width 983 height 484
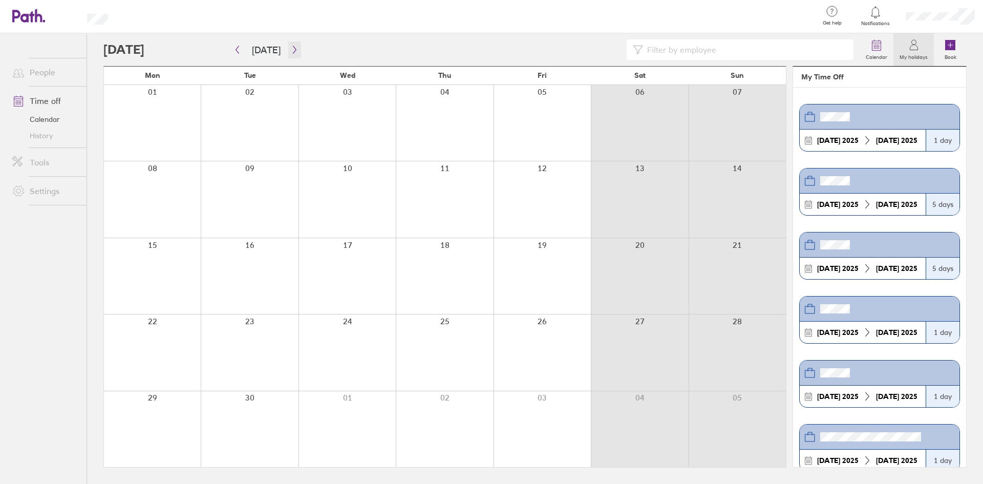
click at [294, 50] on icon "button" at bounding box center [295, 50] width 8 height 8
click at [296, 51] on button "button" at bounding box center [294, 49] width 13 height 17
click at [244, 51] on button "[DATE]" at bounding box center [266, 49] width 45 height 17
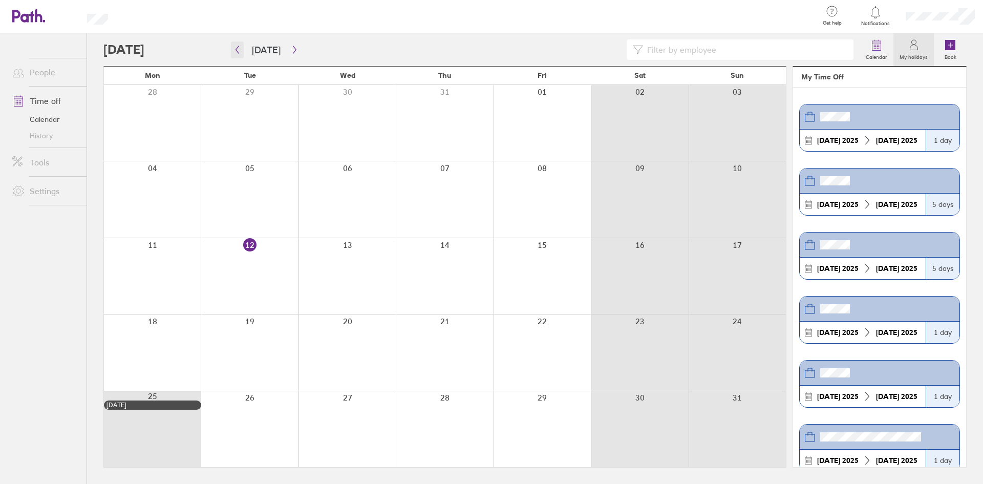
click at [235, 51] on icon "button" at bounding box center [237, 50] width 8 height 8
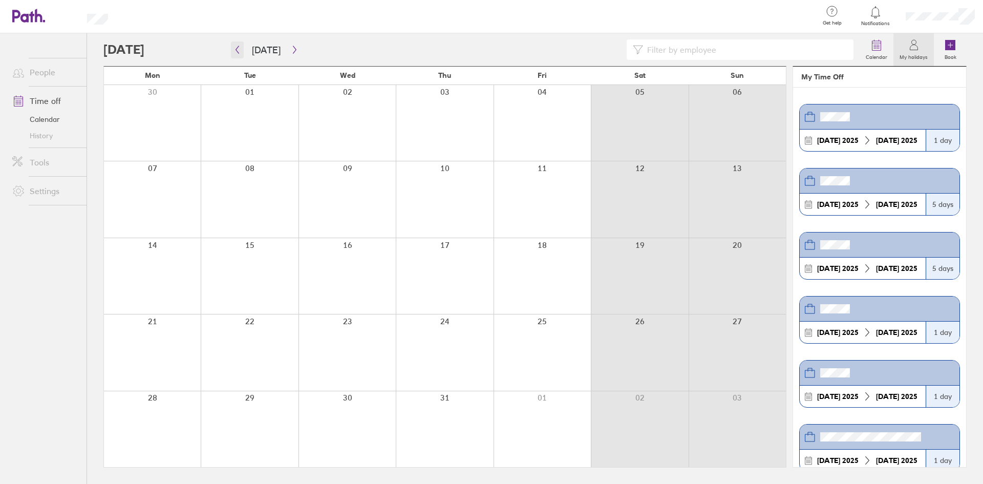
click at [235, 51] on icon "button" at bounding box center [237, 50] width 8 height 8
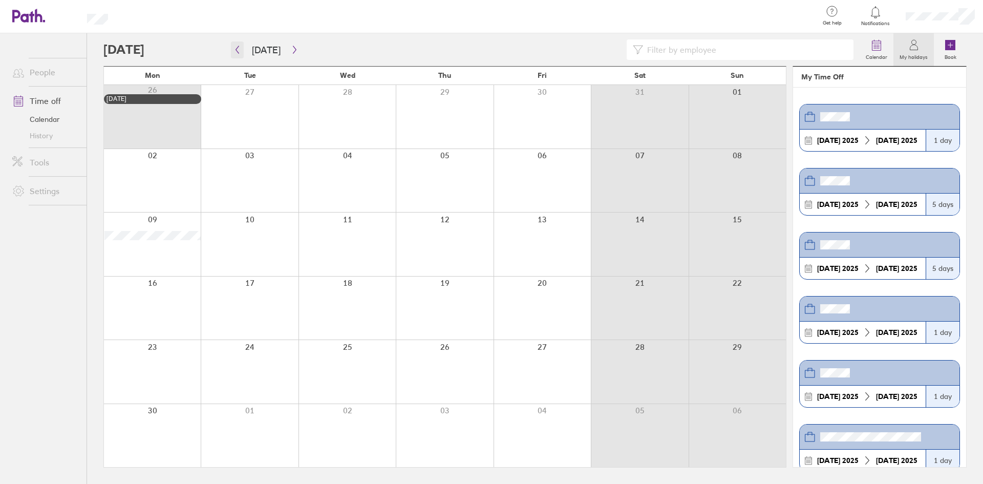
click at [238, 50] on icon "button" at bounding box center [237, 50] width 8 height 8
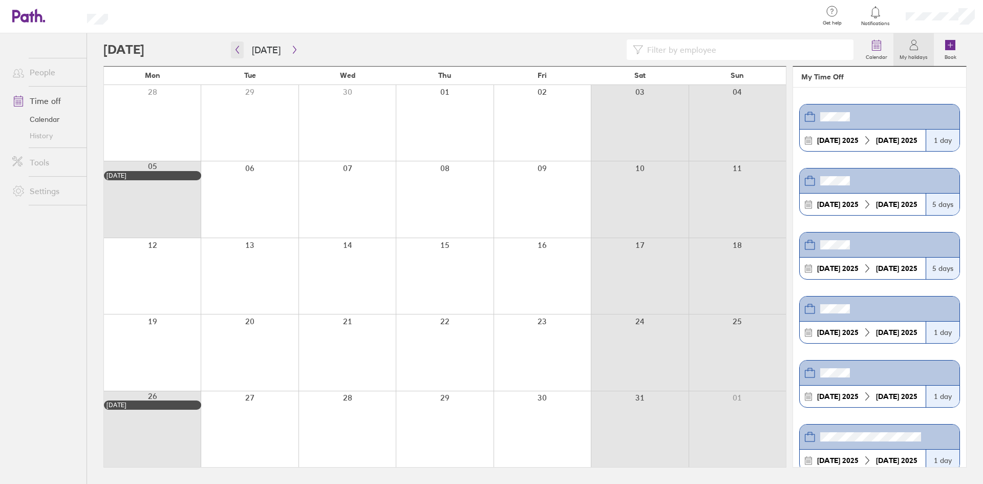
click at [238, 50] on icon "button" at bounding box center [237, 50] width 8 height 8
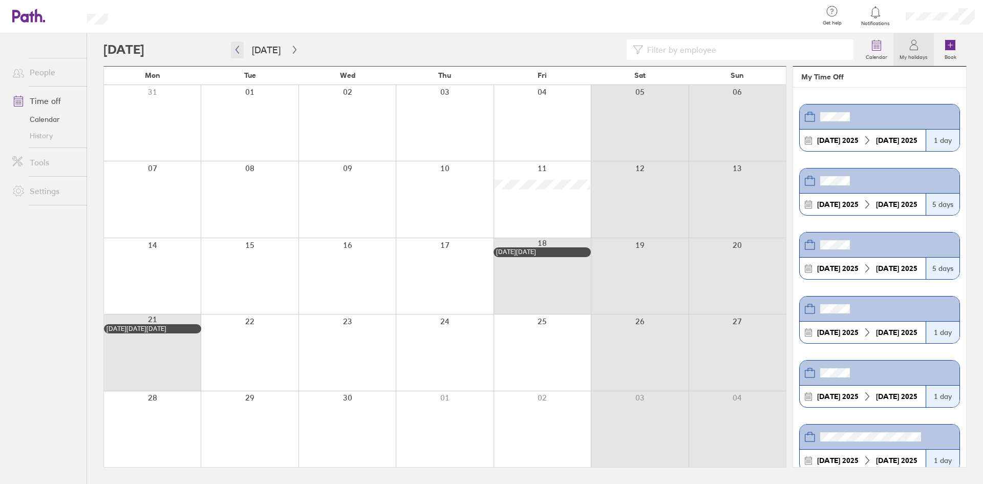
click at [238, 50] on icon "button" at bounding box center [237, 50] width 8 height 8
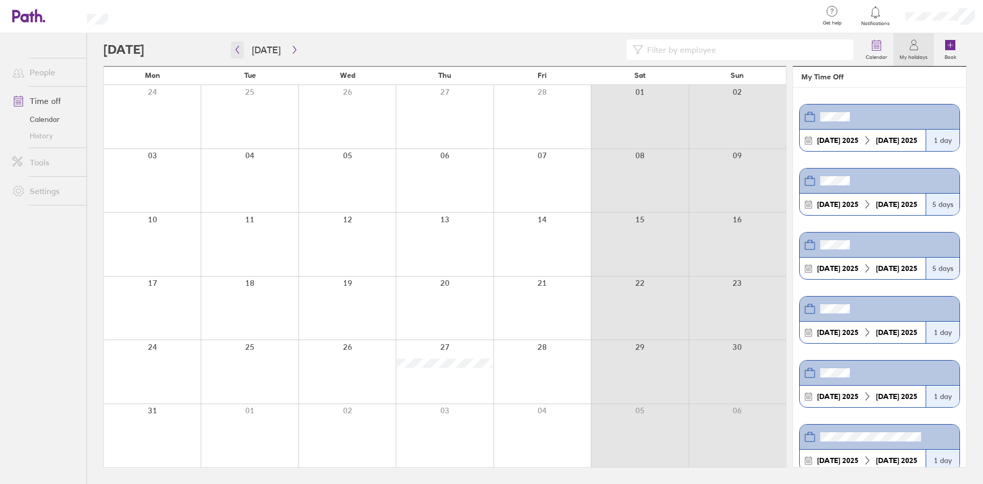
click at [234, 53] on icon "button" at bounding box center [237, 50] width 8 height 8
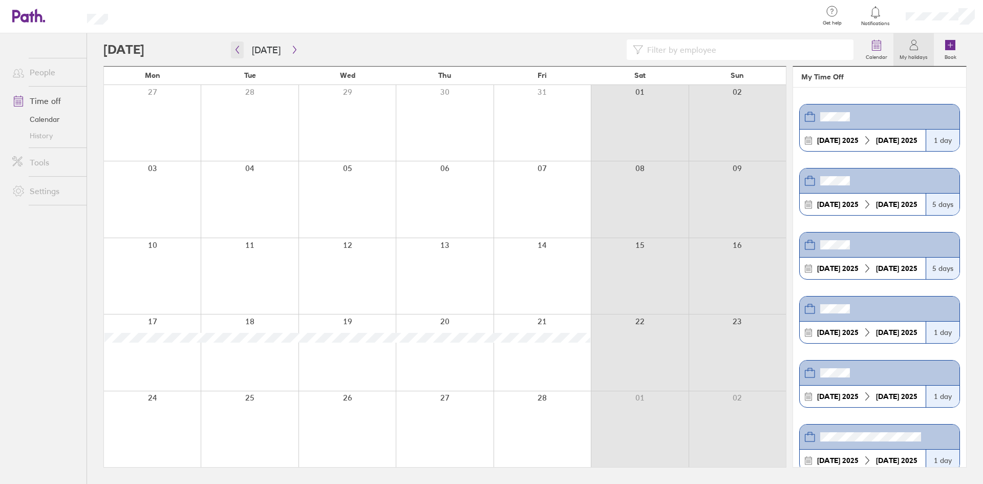
click at [237, 53] on icon "button" at bounding box center [237, 50] width 8 height 8
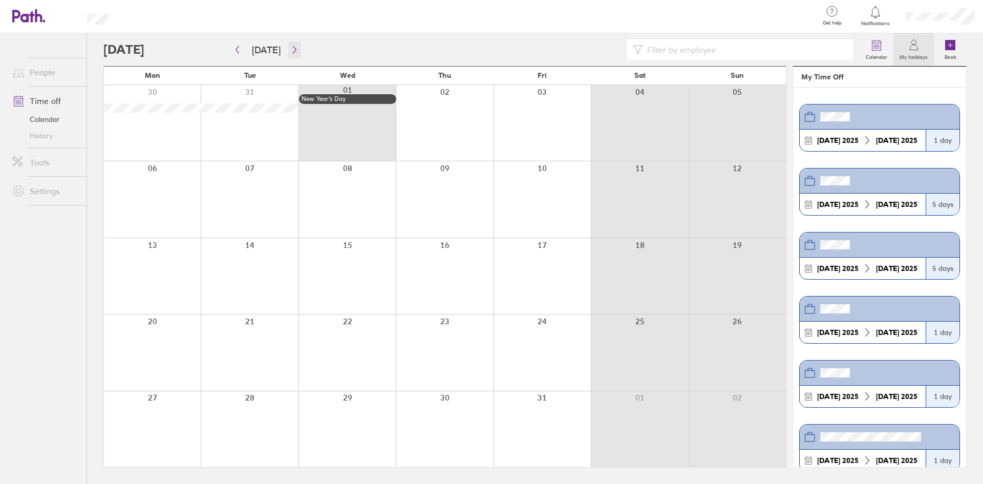
click at [293, 56] on button "button" at bounding box center [294, 49] width 13 height 17
